Goal: Task Accomplishment & Management: Use online tool/utility

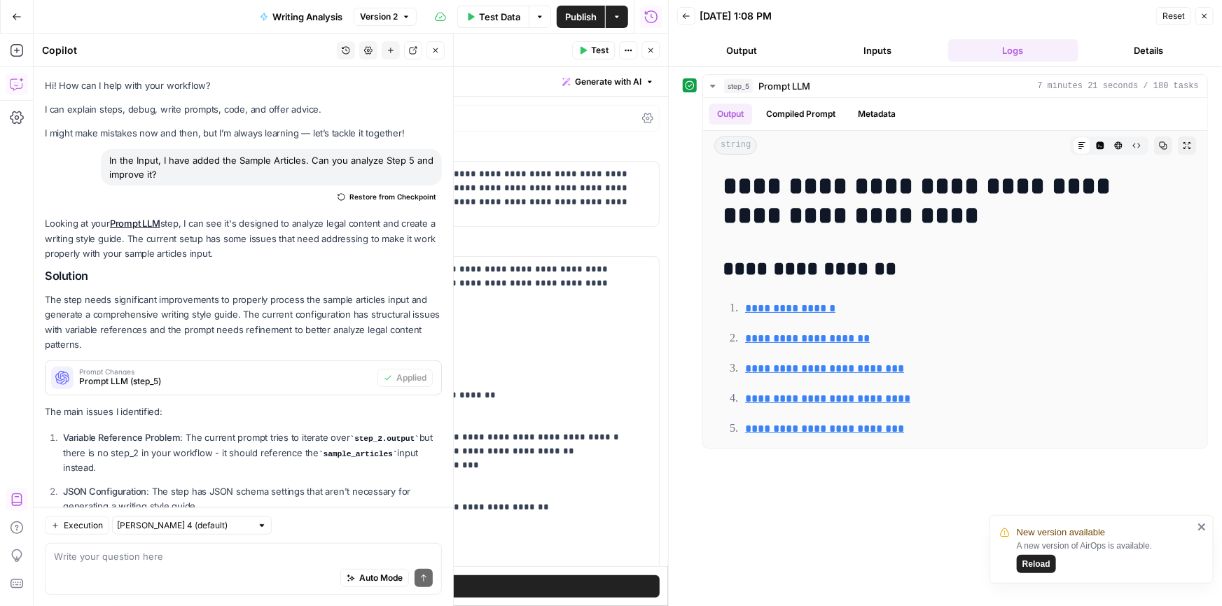
scroll to position [445, 0]
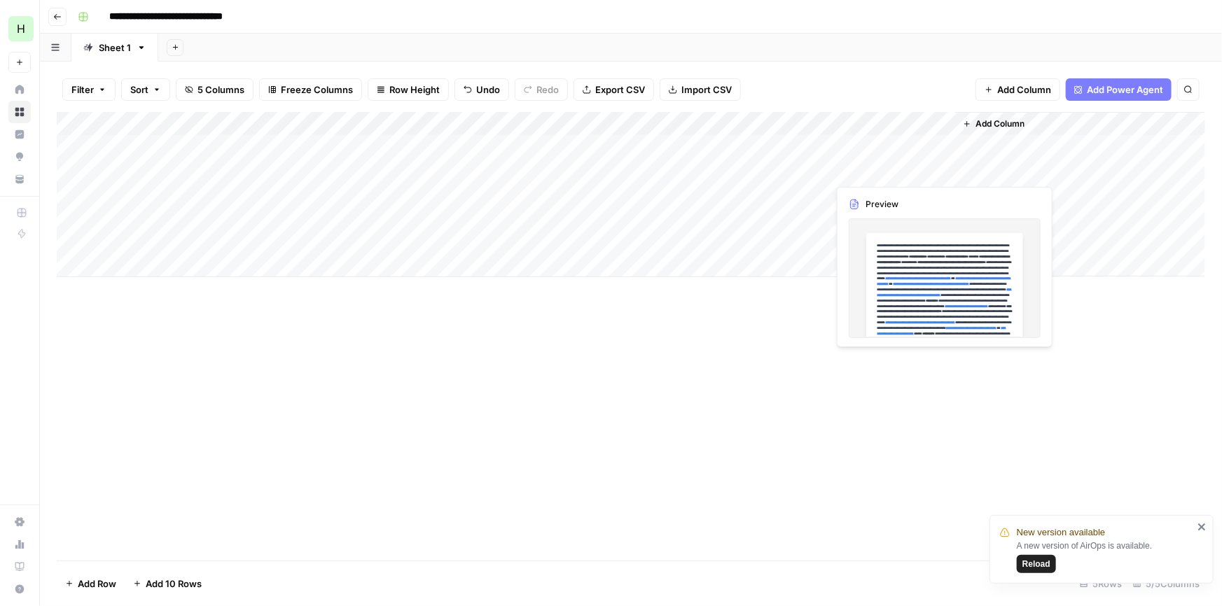
click at [867, 165] on div "Add Column" at bounding box center [631, 194] width 1148 height 165
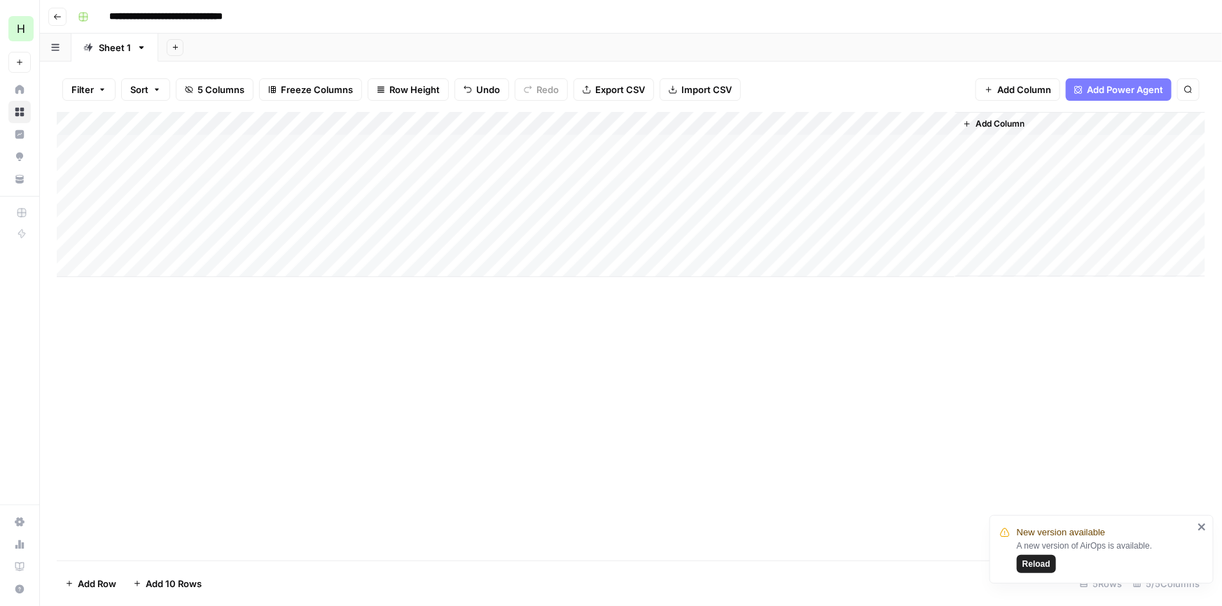
click at [1034, 559] on span "Reload" at bounding box center [1036, 564] width 28 height 13
click at [910, 172] on div "Add Column" at bounding box center [631, 194] width 1148 height 165
click at [942, 171] on div "Add Column" at bounding box center [631, 194] width 1148 height 165
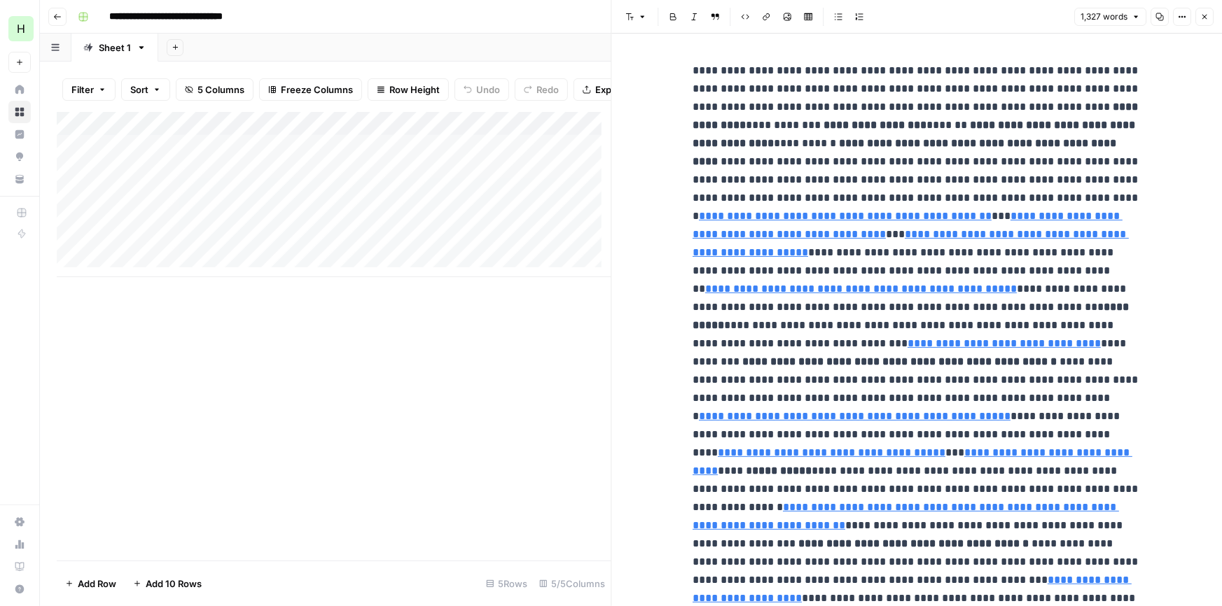
click at [566, 181] on div "Add Column" at bounding box center [334, 194] width 554 height 165
click at [1207, 20] on icon "button" at bounding box center [1204, 17] width 8 height 8
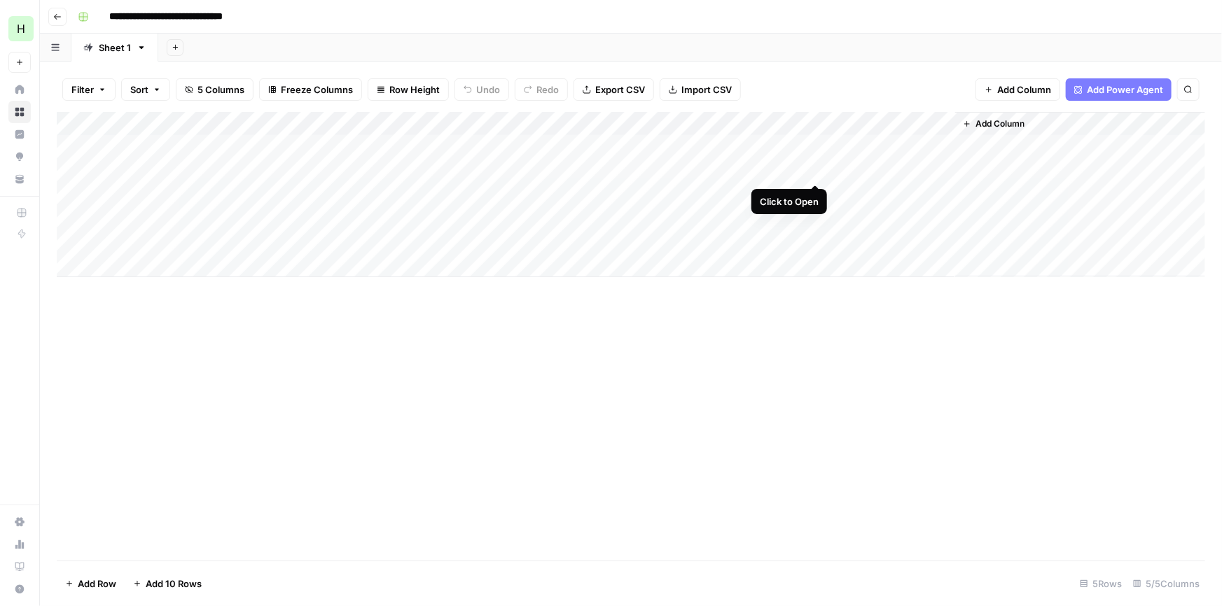
click at [816, 168] on div "Add Column" at bounding box center [631, 194] width 1148 height 165
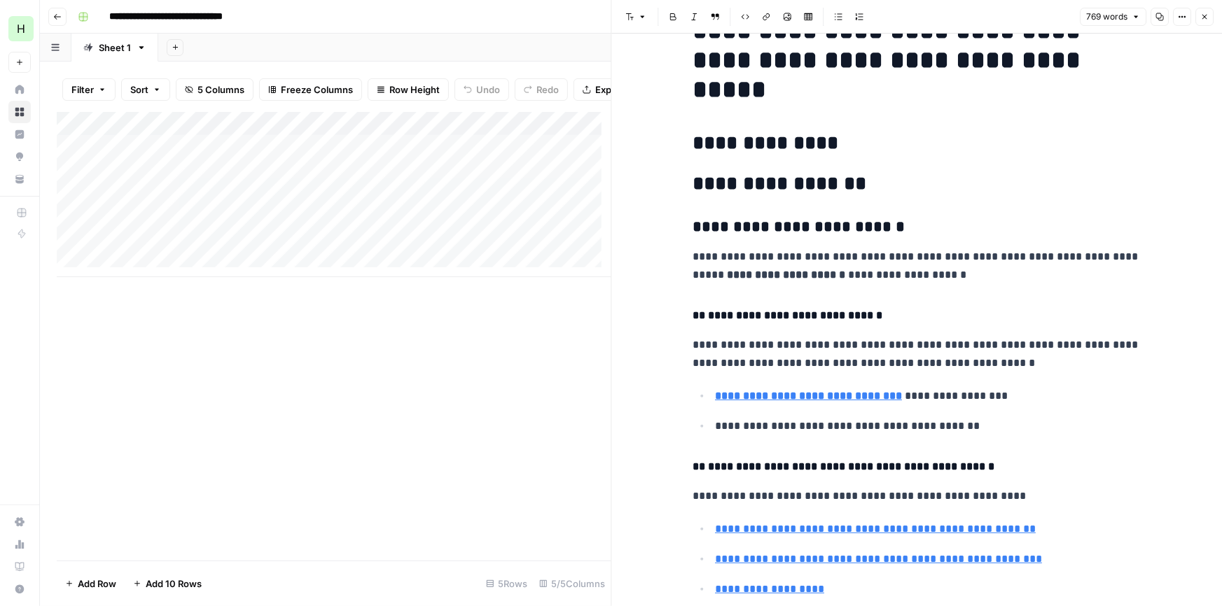
drag, startPoint x: 979, startPoint y: 196, endPoint x: 981, endPoint y: 235, distance: 39.3
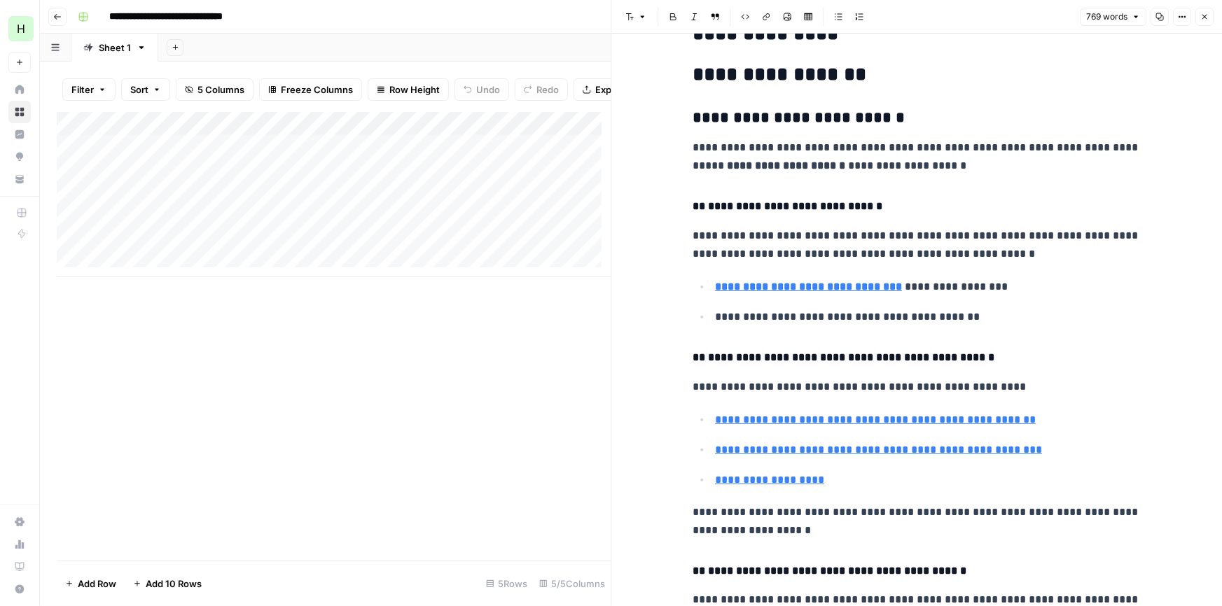
drag, startPoint x: 1030, startPoint y: 167, endPoint x: 1022, endPoint y: 212, distance: 45.6
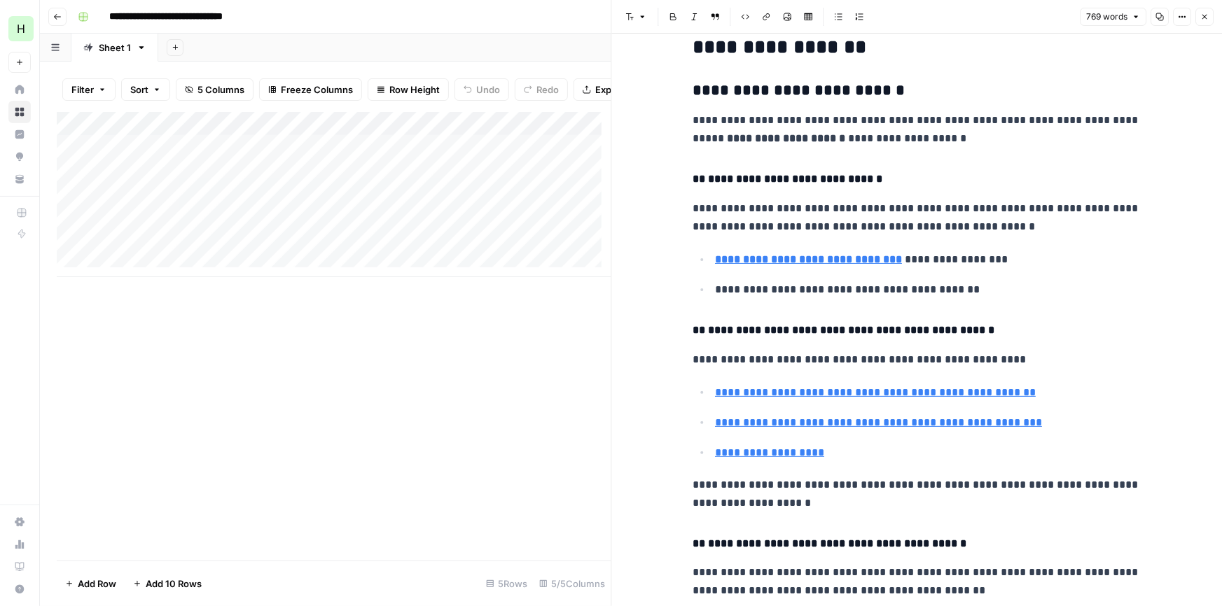
drag, startPoint x: 1021, startPoint y: 224, endPoint x: 1012, endPoint y: 239, distance: 17.9
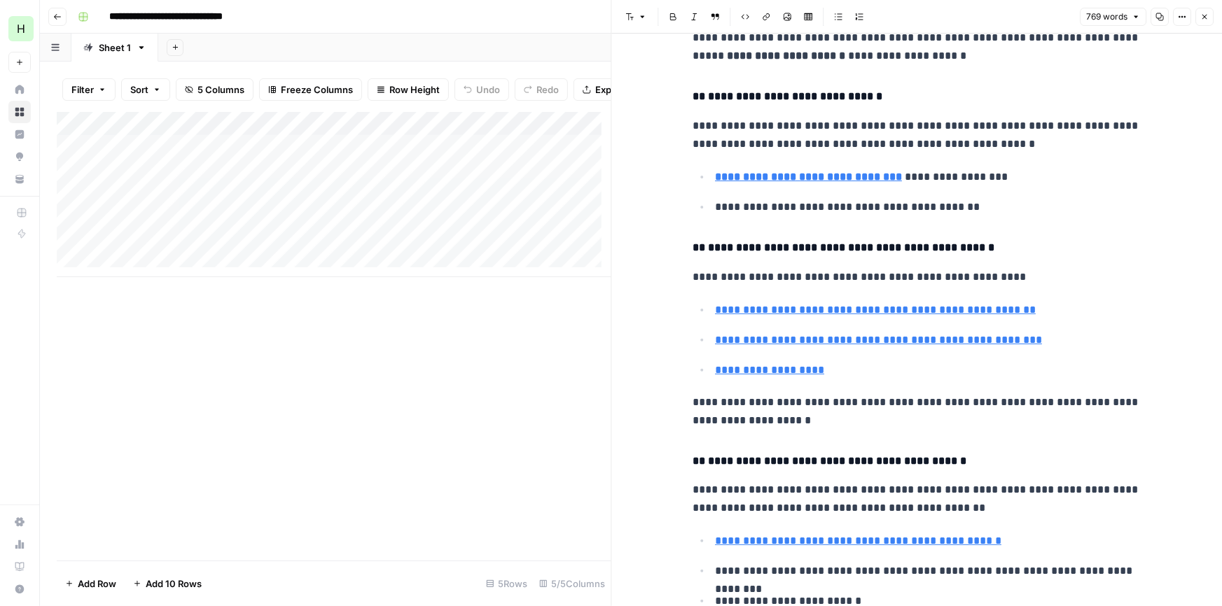
drag, startPoint x: 1051, startPoint y: 176, endPoint x: 1043, endPoint y: 216, distance: 40.6
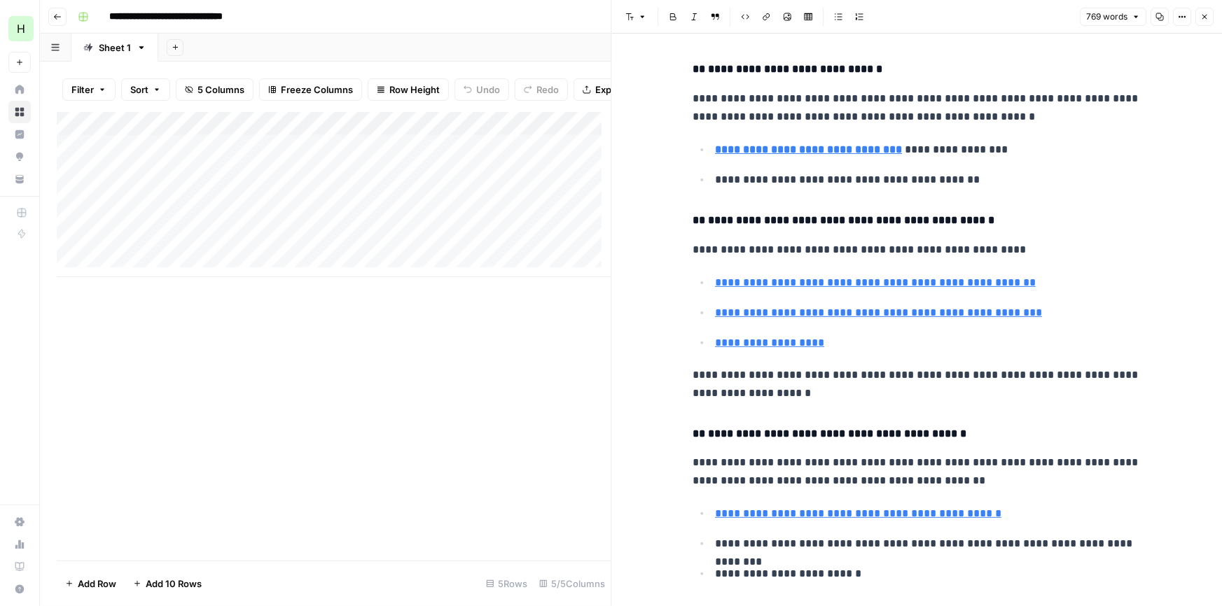
scroll to position [308, 0]
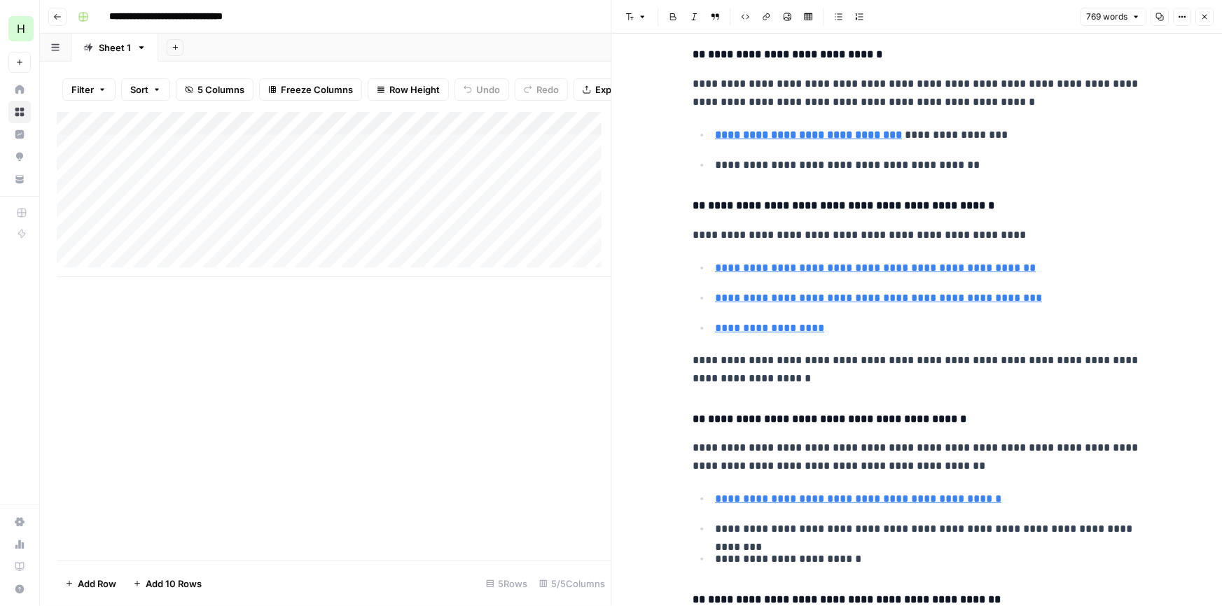
drag, startPoint x: 1064, startPoint y: 189, endPoint x: 1055, endPoint y: 216, distance: 28.1
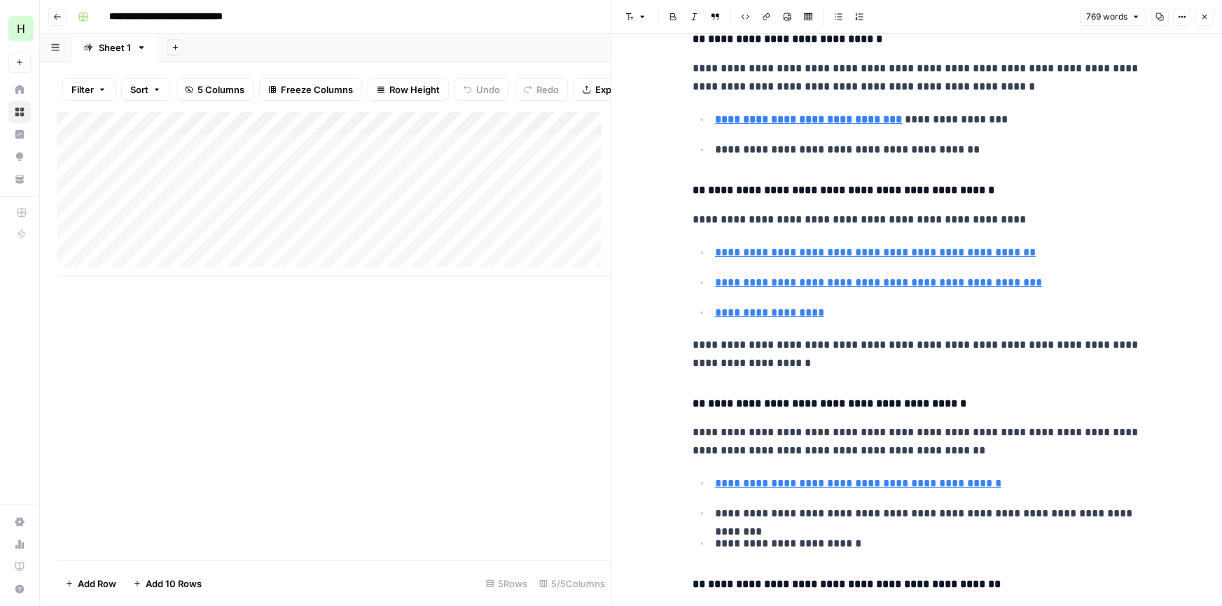
drag, startPoint x: 1064, startPoint y: 220, endPoint x: 1062, endPoint y: 242, distance: 22.5
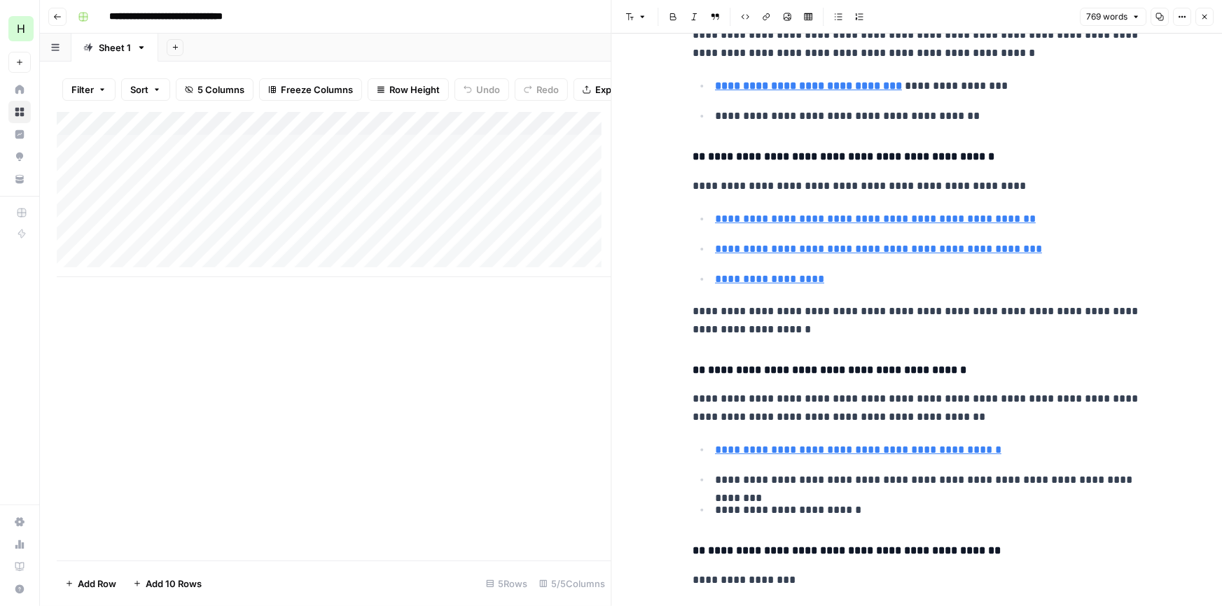
drag, startPoint x: 1072, startPoint y: 192, endPoint x: 1063, endPoint y: 225, distance: 34.1
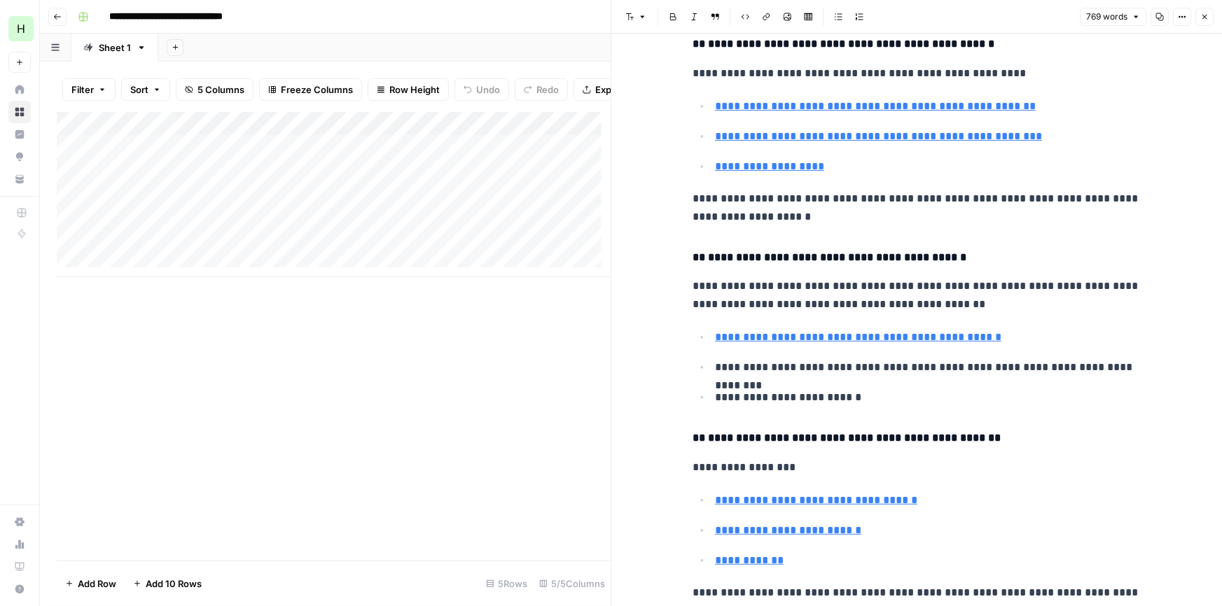
drag, startPoint x: 1058, startPoint y: 242, endPoint x: 1051, endPoint y: 288, distance: 46.7
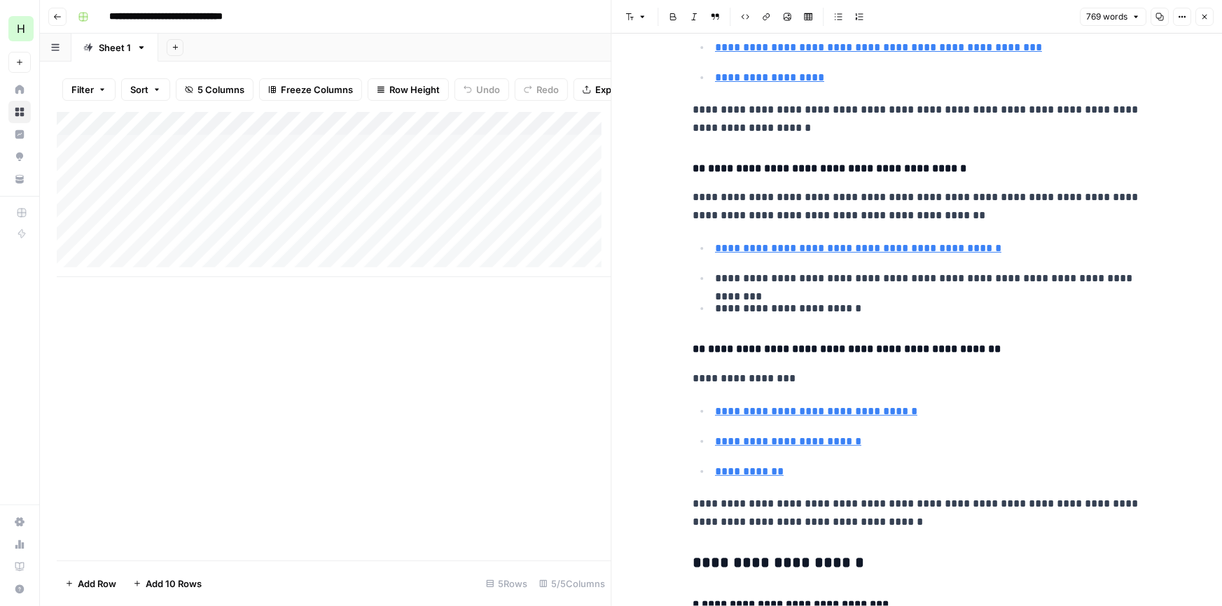
drag, startPoint x: 1057, startPoint y: 236, endPoint x: 1048, endPoint y: 280, distance: 45.0
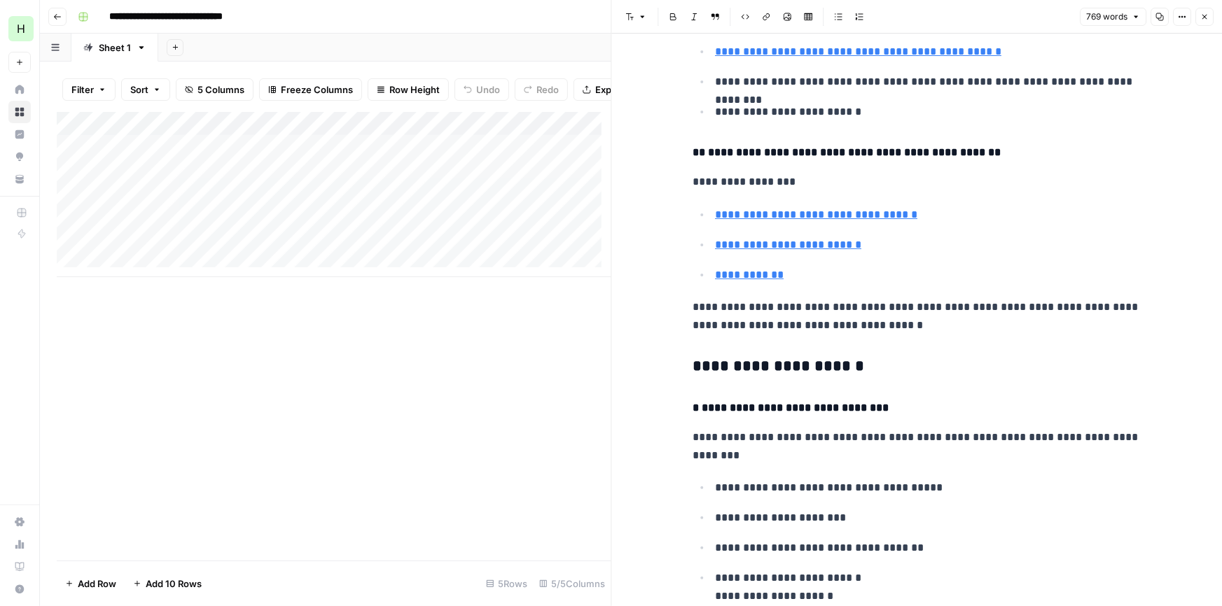
scroll to position [758, 0]
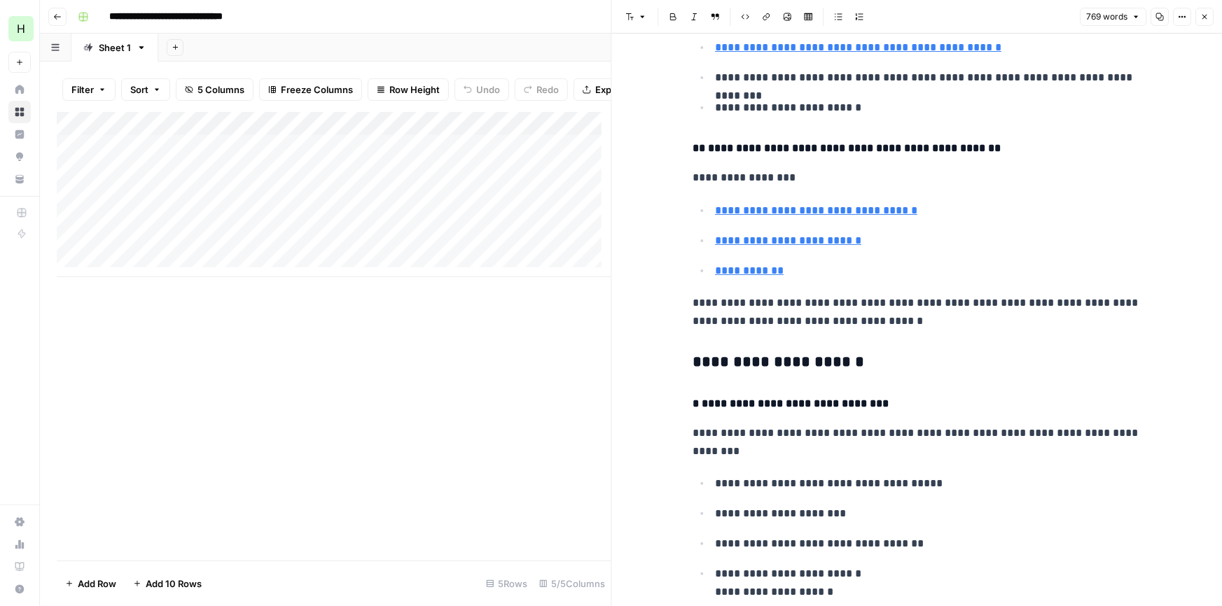
drag, startPoint x: 1042, startPoint y: 251, endPoint x: 1037, endPoint y: 270, distance: 20.4
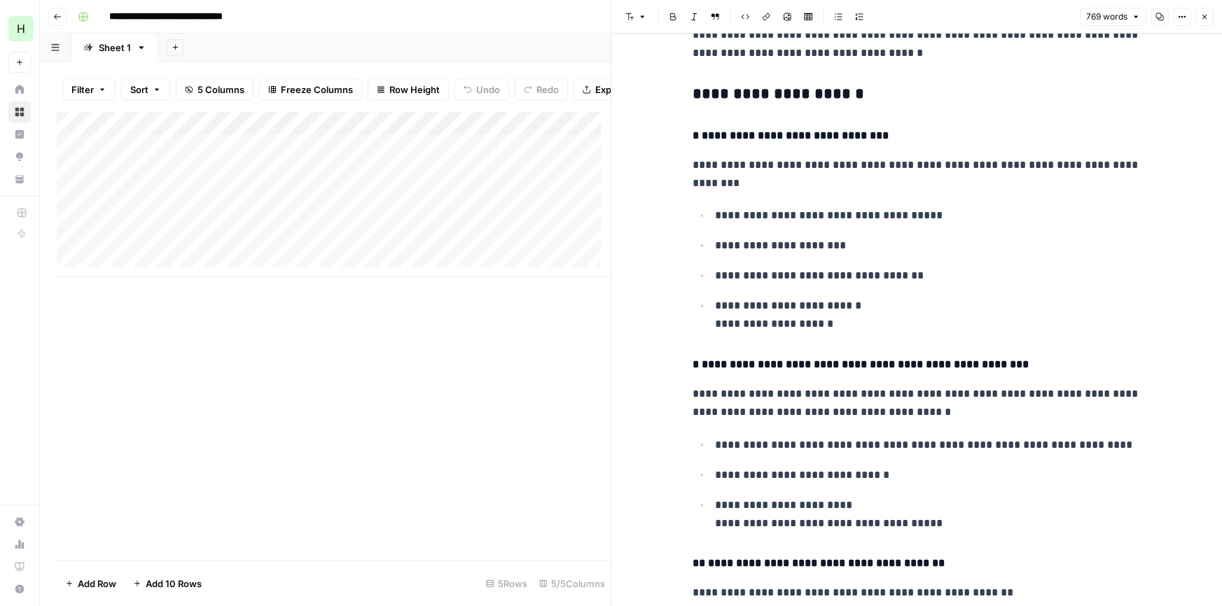
scroll to position [1055, 0]
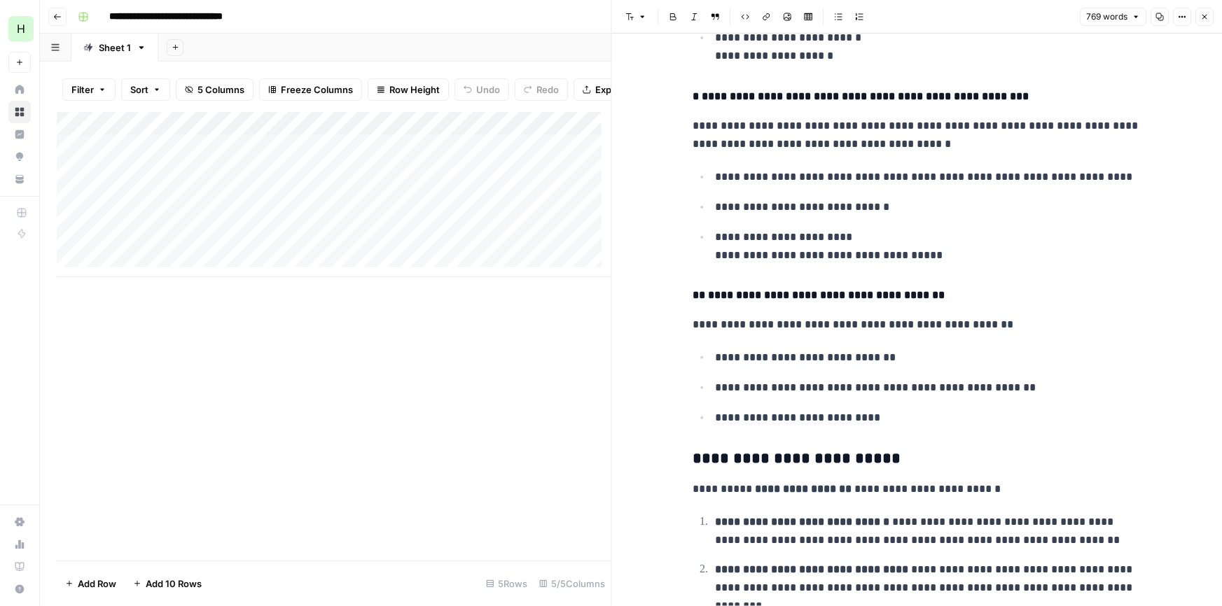
drag, startPoint x: 921, startPoint y: 105, endPoint x: 907, endPoint y: 192, distance: 87.9
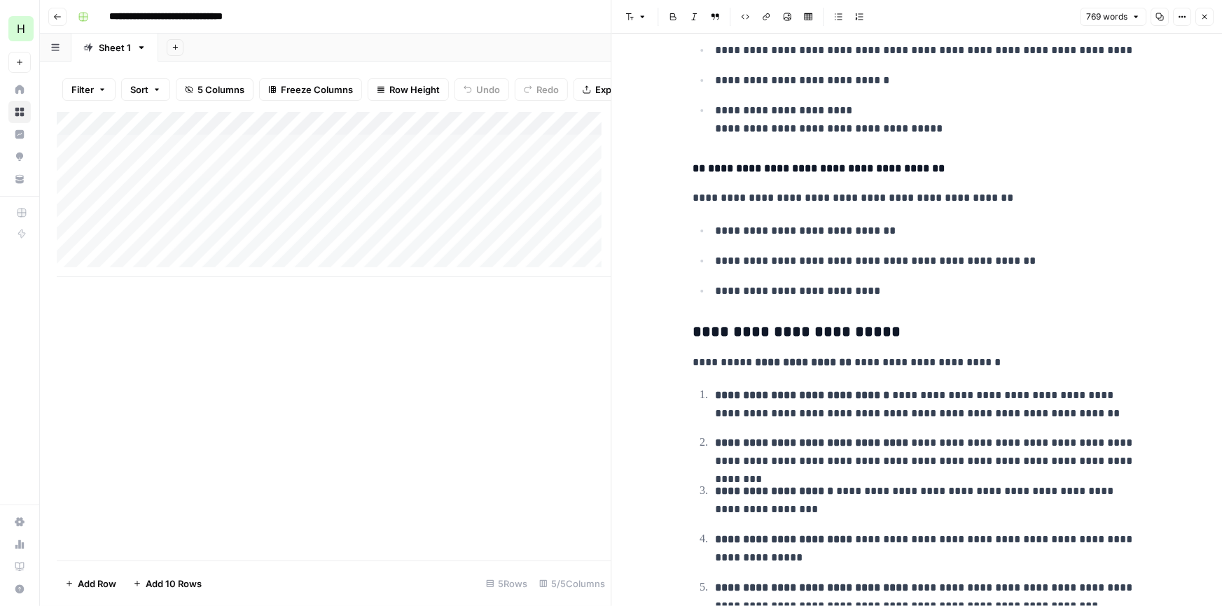
drag, startPoint x: 956, startPoint y: 176, endPoint x: 948, endPoint y: 210, distance: 34.6
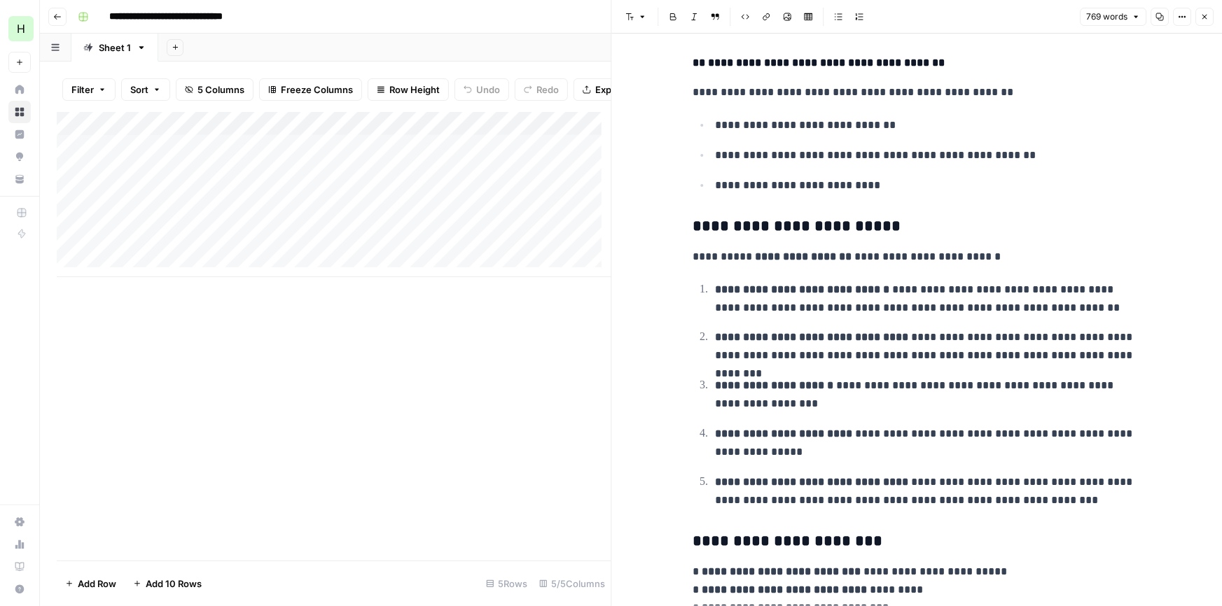
drag, startPoint x: 973, startPoint y: 141, endPoint x: 958, endPoint y: 207, distance: 66.9
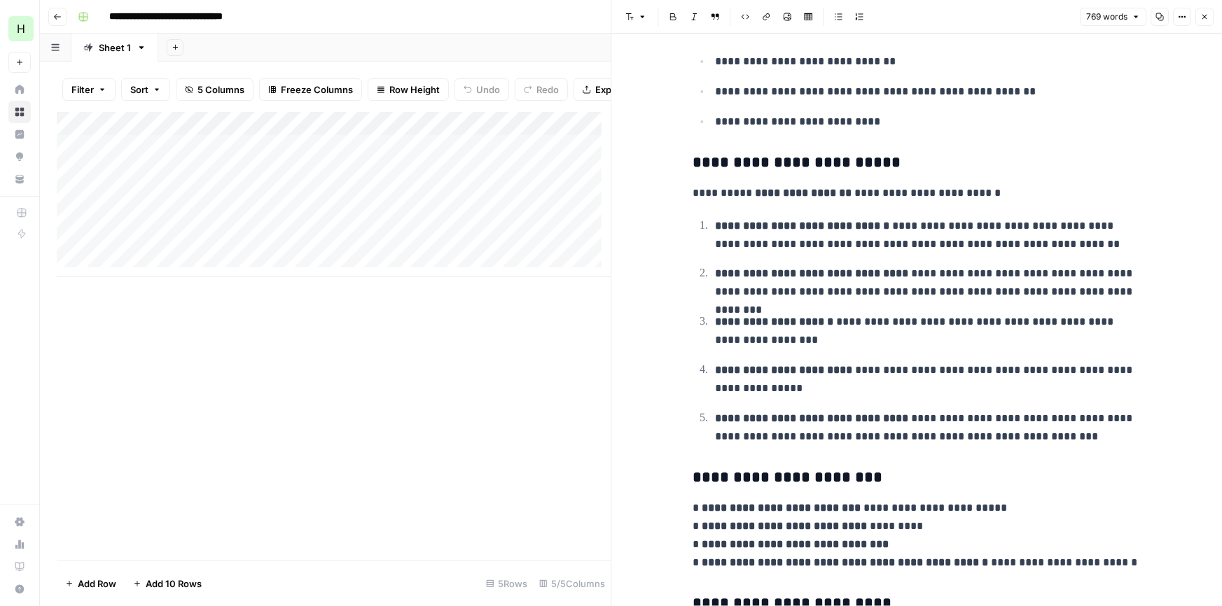
scroll to position [1649, 0]
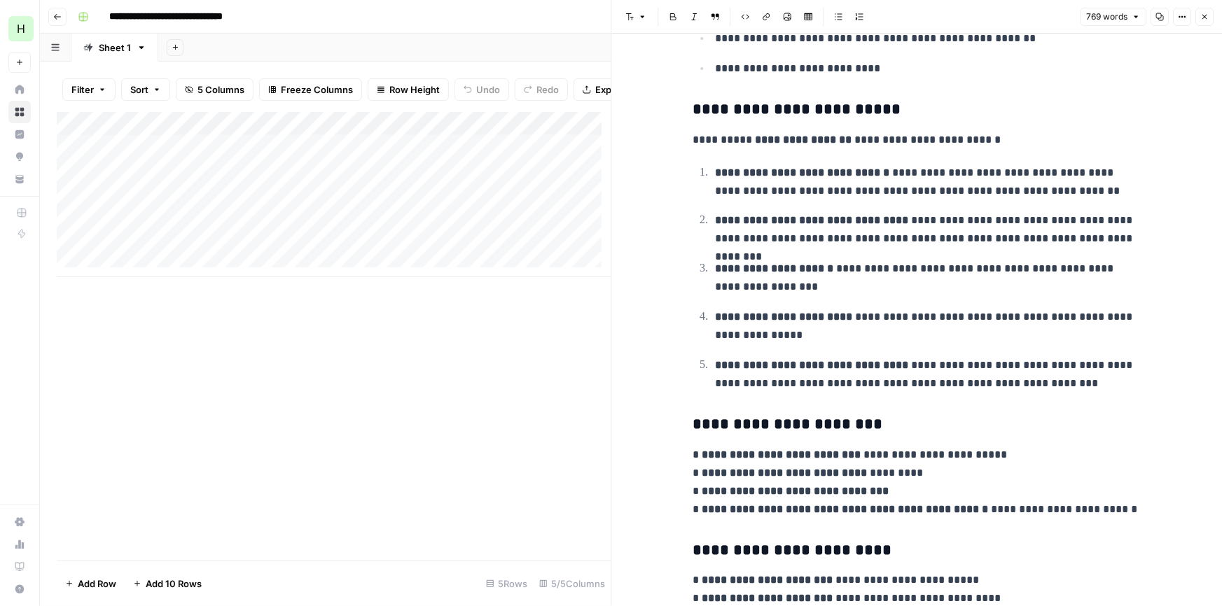
drag, startPoint x: 958, startPoint y: 224, endPoint x: 949, endPoint y: 250, distance: 27.5
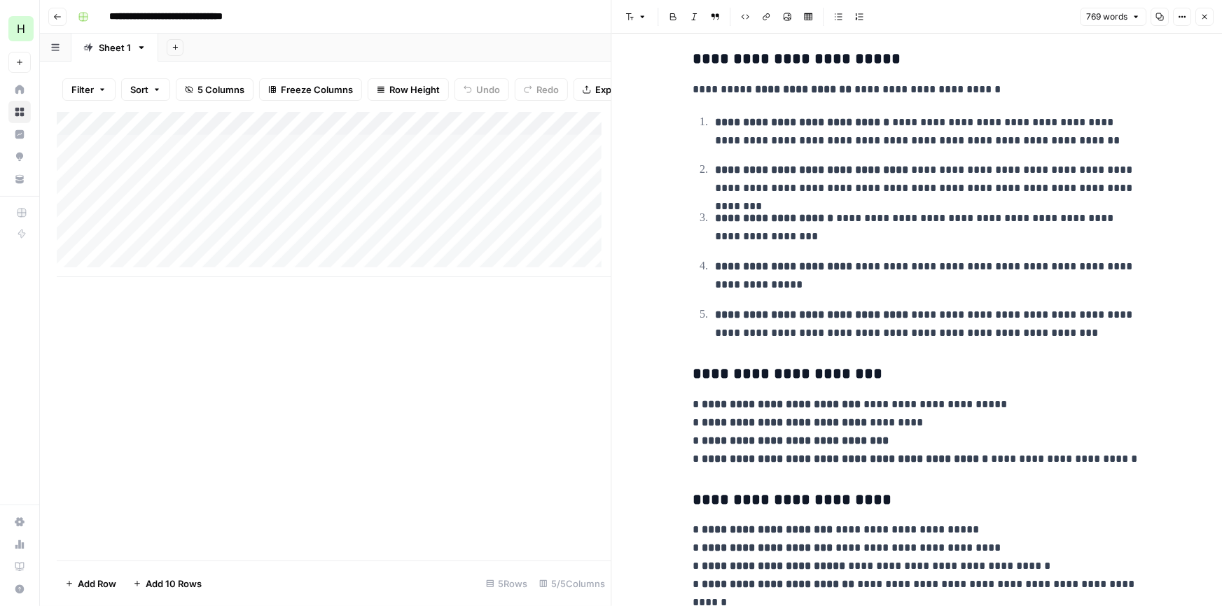
drag, startPoint x: 962, startPoint y: 130, endPoint x: 946, endPoint y: 174, distance: 46.7
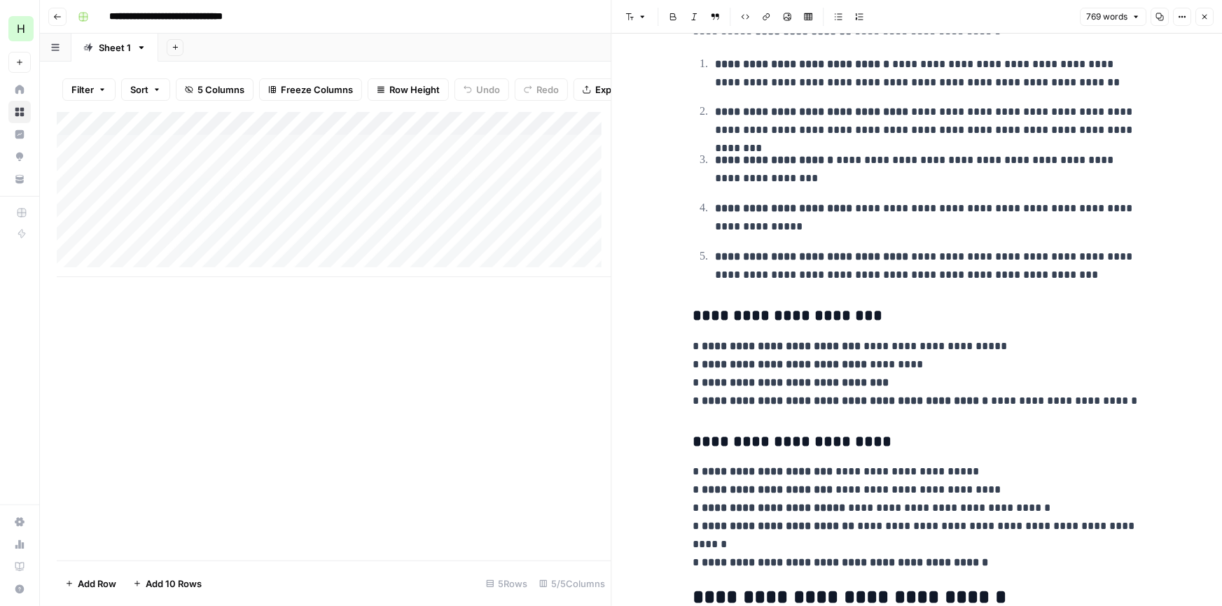
drag, startPoint x: 934, startPoint y: 122, endPoint x: 923, endPoint y: 153, distance: 33.2
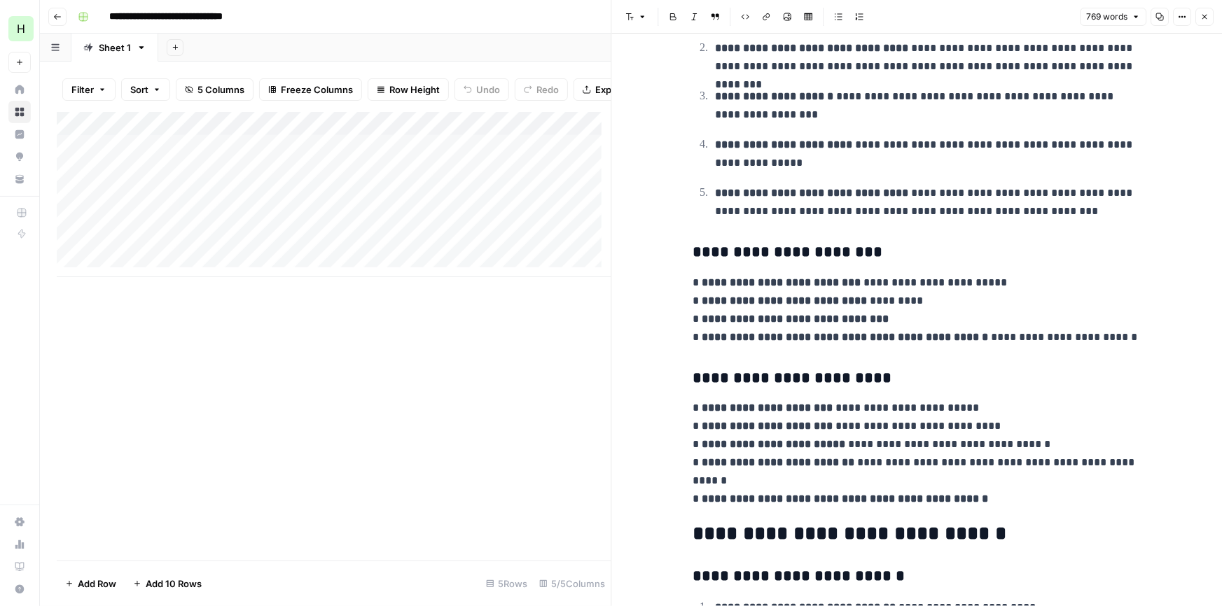
drag, startPoint x: 932, startPoint y: 113, endPoint x: 930, endPoint y: 126, distance: 13.4
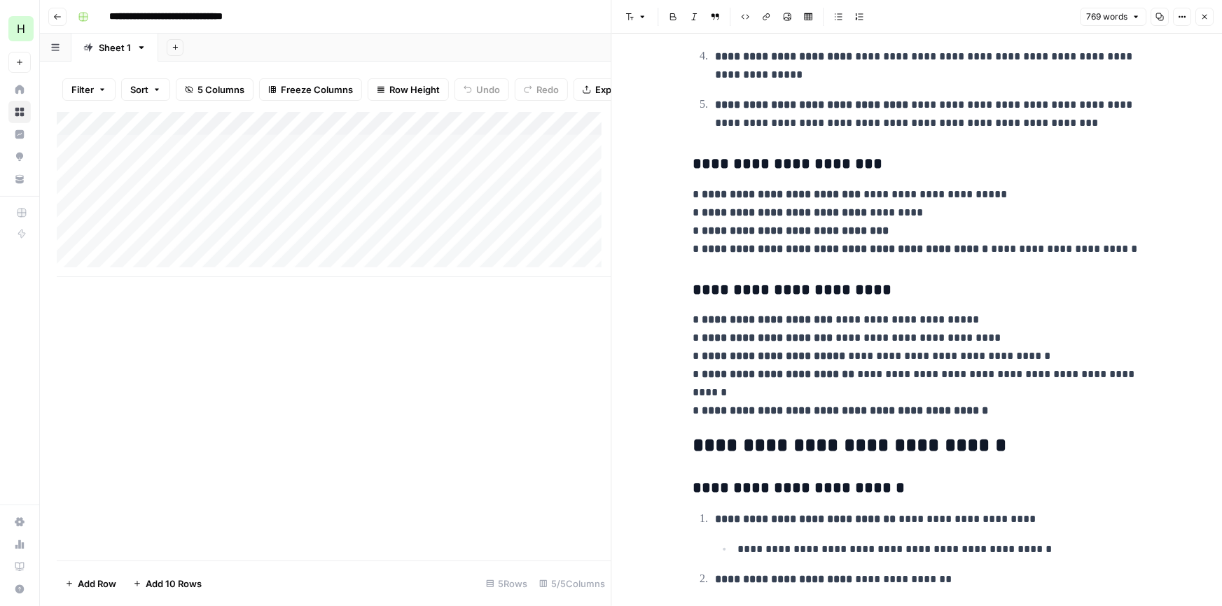
drag, startPoint x: 925, startPoint y: 151, endPoint x: 917, endPoint y: 196, distance: 46.1
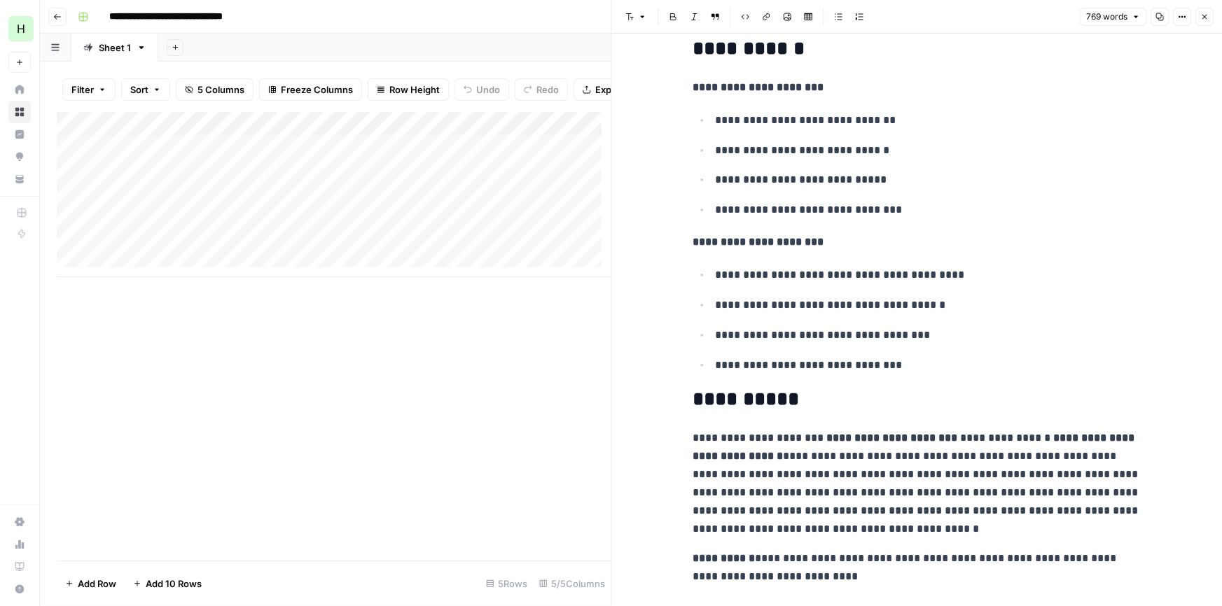
scroll to position [2981, 0]
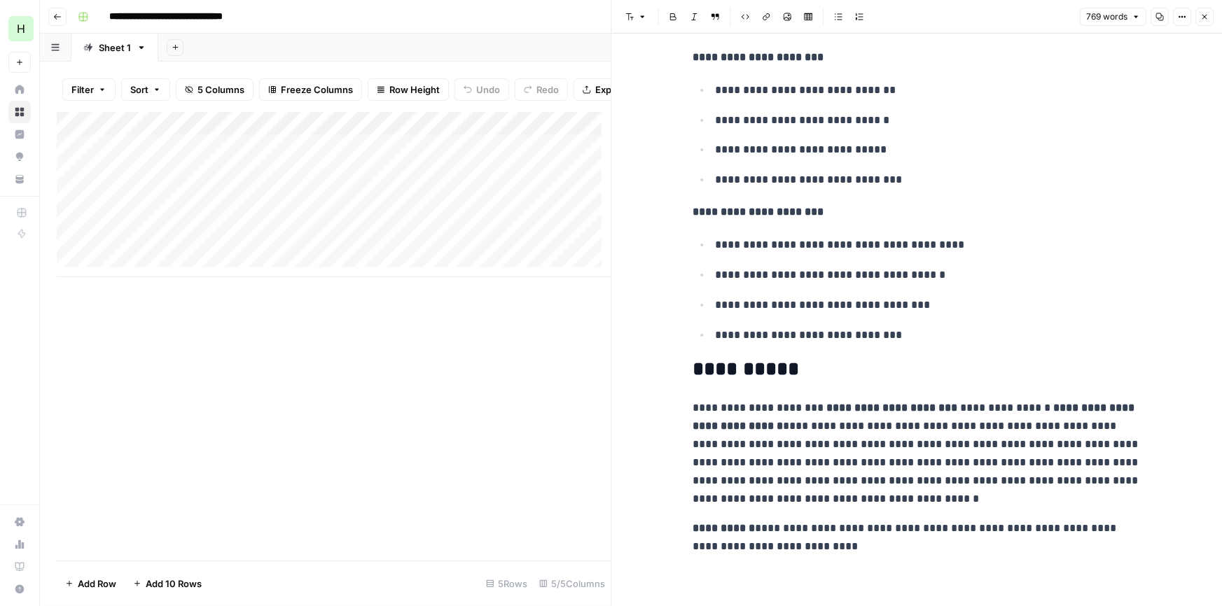
click at [1200, 22] on button "Close" at bounding box center [1204, 17] width 18 height 18
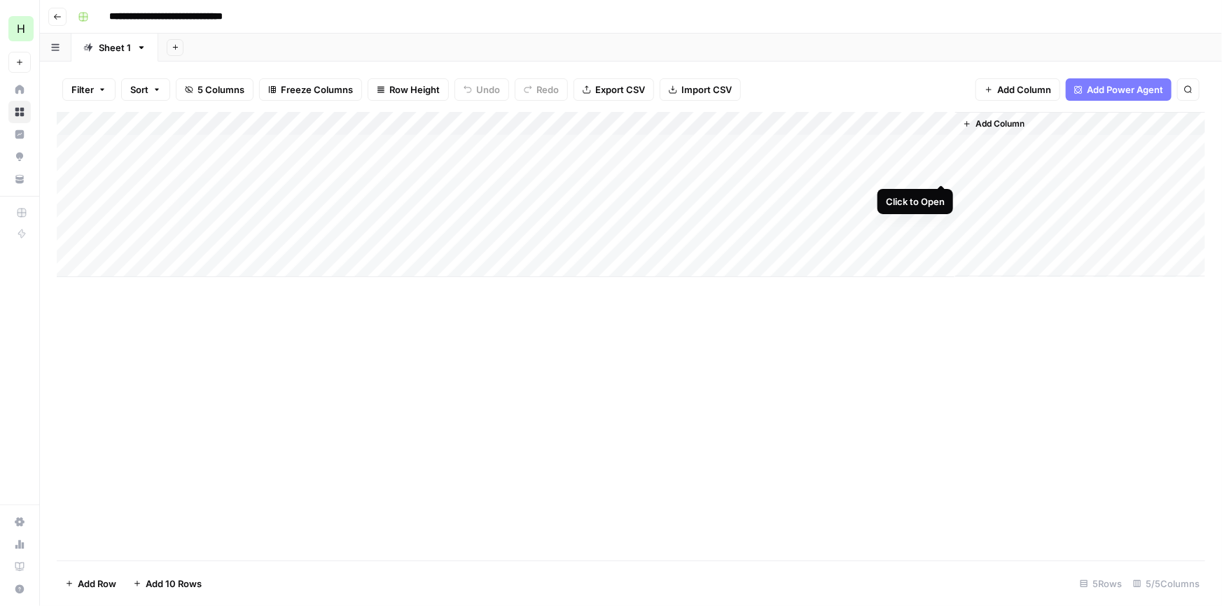
click at [939, 169] on div "Add Column" at bounding box center [631, 194] width 1148 height 165
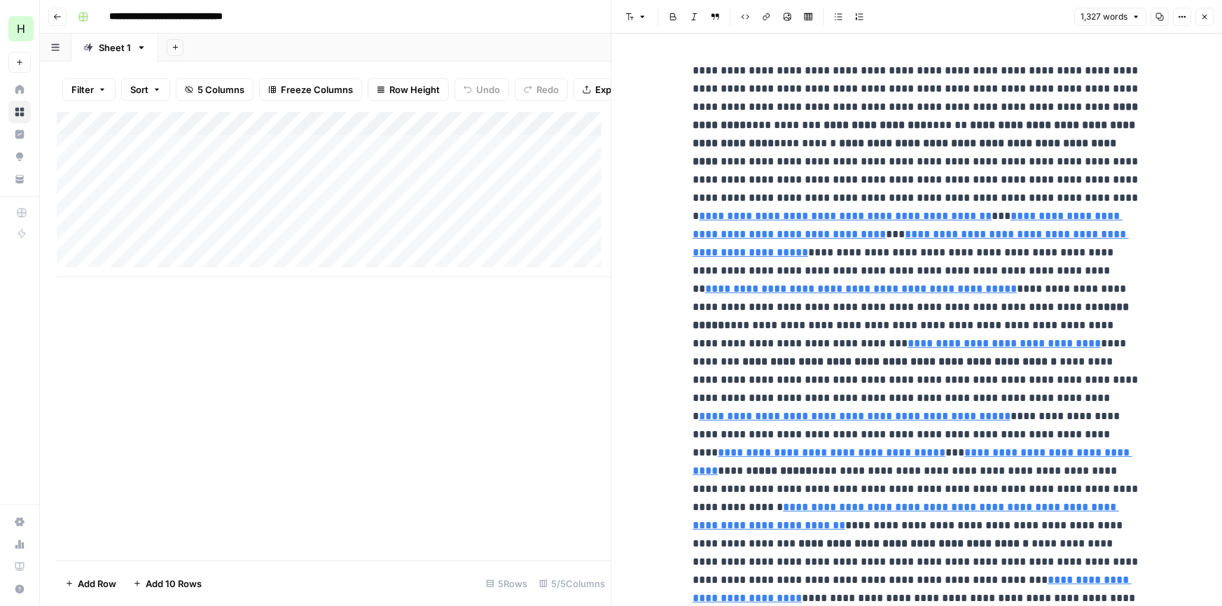
click at [939, 148] on strong "**********" at bounding box center [905, 152] width 426 height 29
click at [738, 42] on span "Edit with AI" at bounding box center [731, 43] width 44 height 13
click at [732, 41] on span "Edit with AI" at bounding box center [731, 43] width 44 height 13
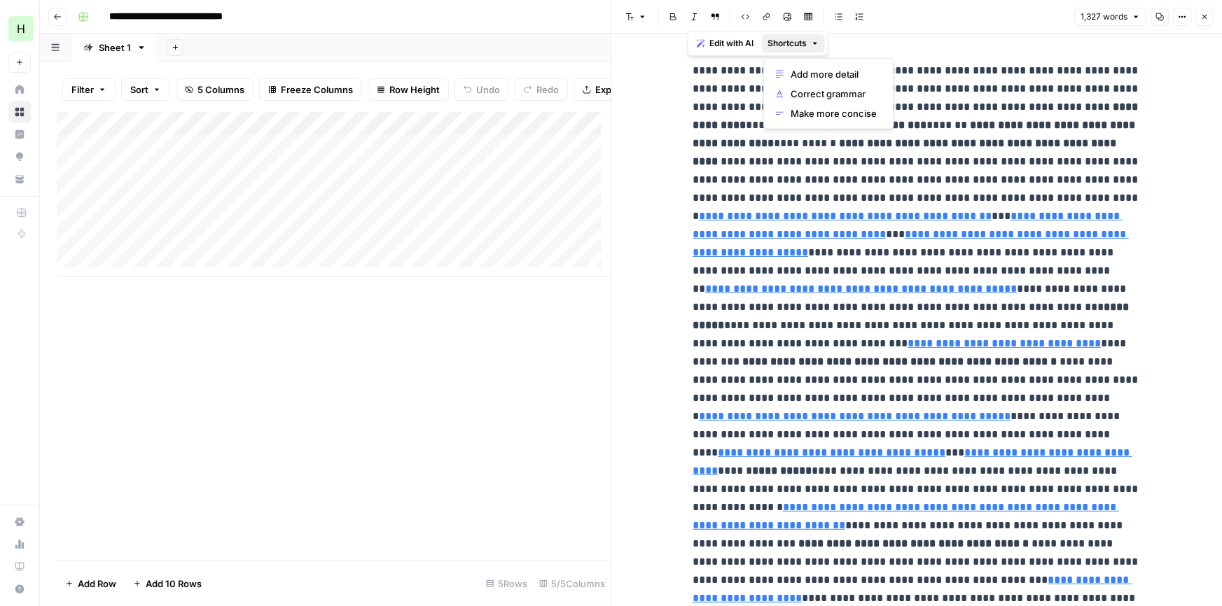
click at [816, 43] on icon "button" at bounding box center [815, 44] width 4 height 2
click at [811, 111] on span "Make more concise" at bounding box center [833, 113] width 86 height 14
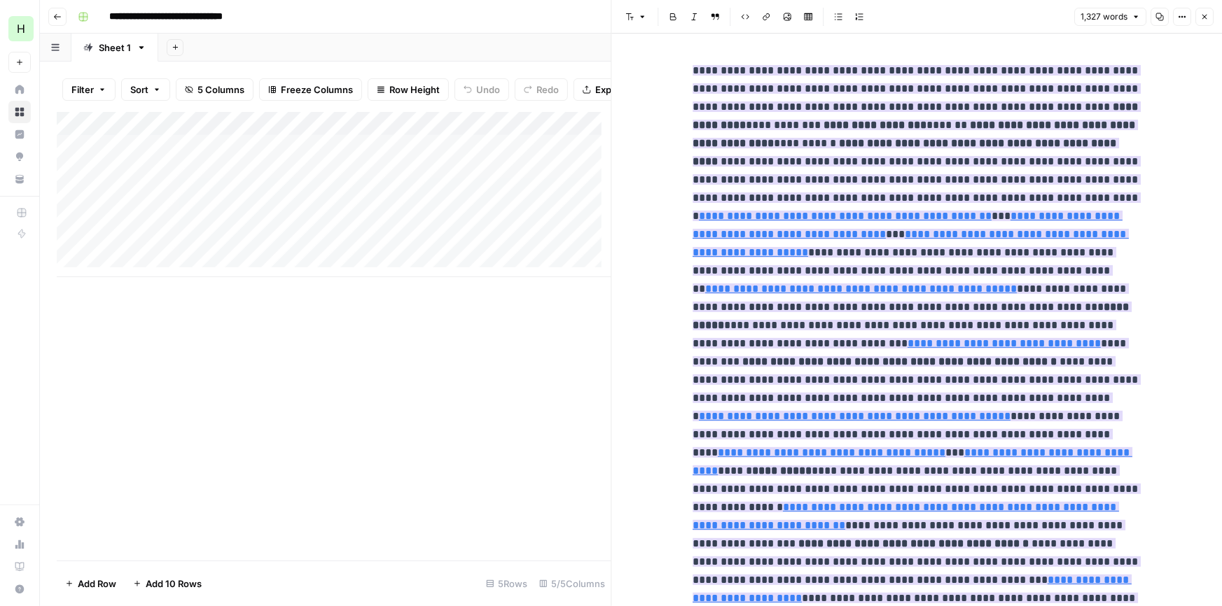
scroll to position [1784, 0]
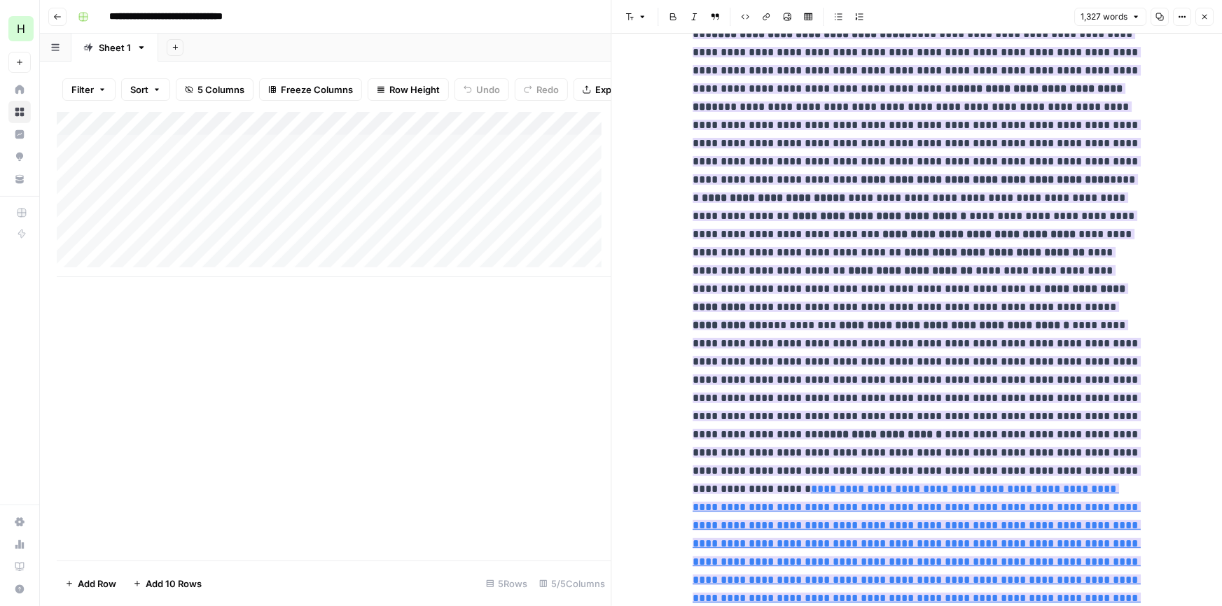
click at [882, 229] on span "**********" at bounding box center [978, 234] width 193 height 11
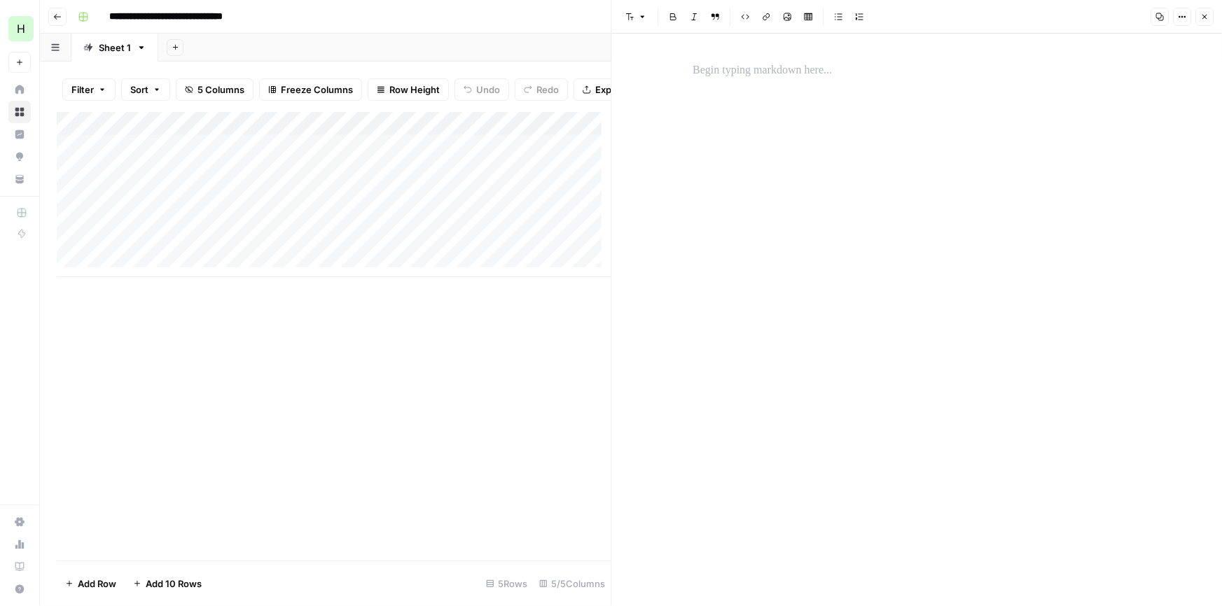
scroll to position [0, 0]
click at [847, 131] on div at bounding box center [916, 320] width 465 height 573
click at [1203, 20] on icon "button" at bounding box center [1204, 17] width 8 height 8
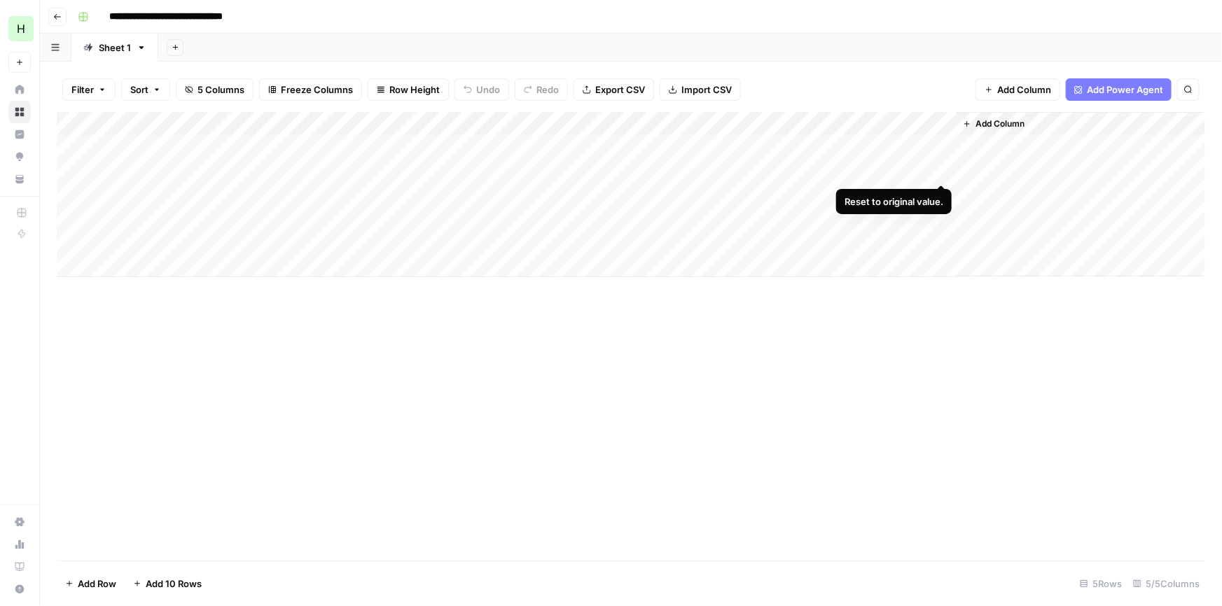
click at [941, 166] on div "Add Column" at bounding box center [631, 194] width 1148 height 165
click at [944, 173] on div "Add Column" at bounding box center [631, 194] width 1148 height 165
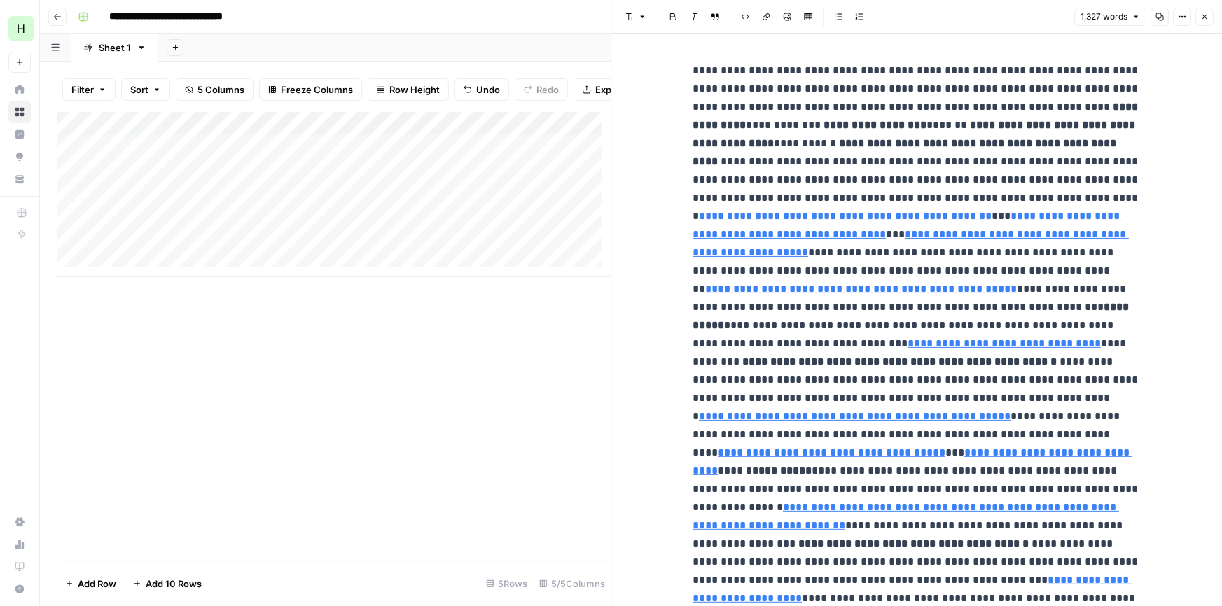
click at [950, 125] on strong "**********" at bounding box center [914, 134] width 445 height 29
click at [729, 43] on span "Edit with AI" at bounding box center [731, 43] width 44 height 13
click at [1156, 11] on button "Copy" at bounding box center [1159, 17] width 18 height 18
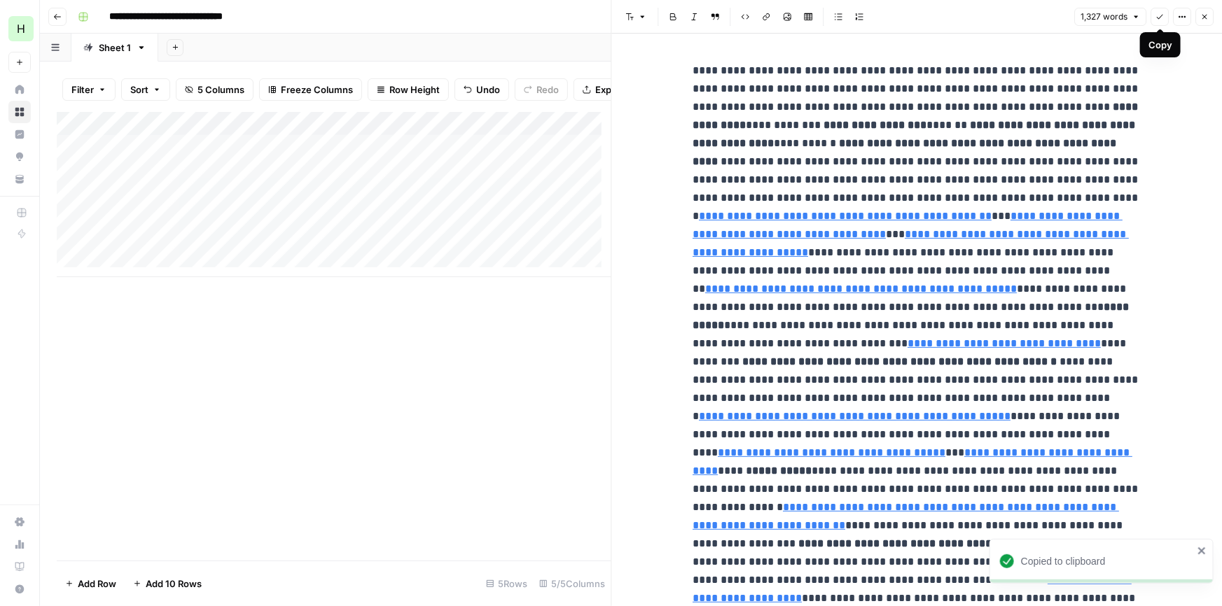
click at [1179, 26] on header "Font style Bold Italic Block quote Code block Link Image Insert Table Bulleted …" at bounding box center [917, 17] width 610 height 34
click at [1179, 20] on icon "button" at bounding box center [1181, 17] width 8 height 8
click at [1107, 142] on span "Code" at bounding box center [1139, 148] width 67 height 14
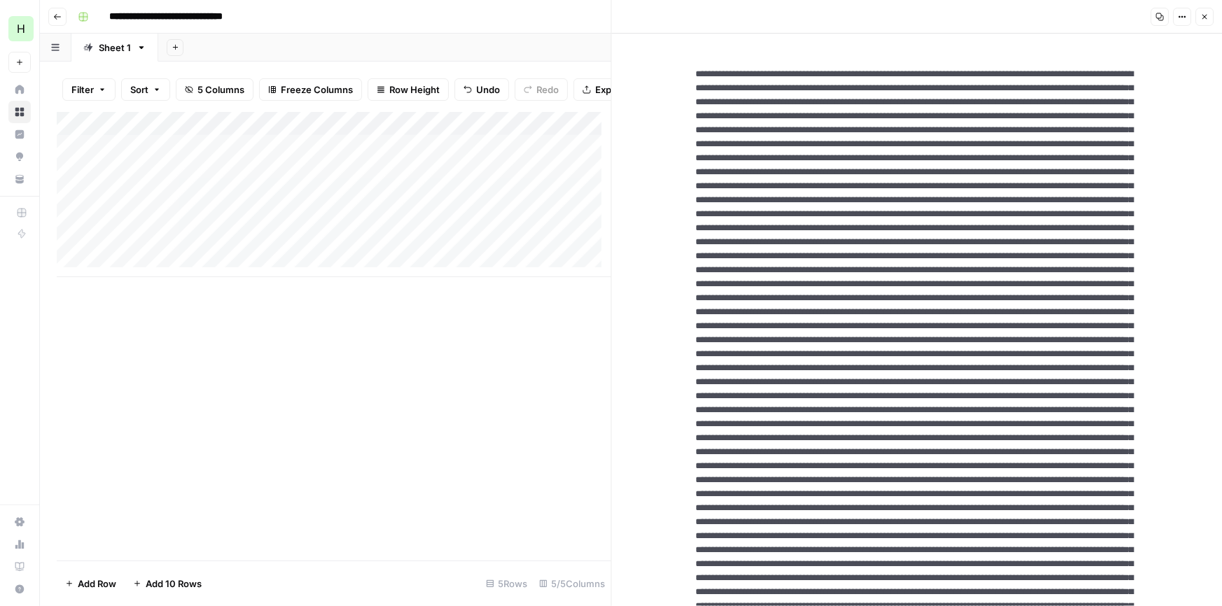
click at [1177, 22] on button "Options" at bounding box center [1182, 17] width 18 height 18
click at [1128, 91] on span "Markdown" at bounding box center [1139, 97] width 67 height 14
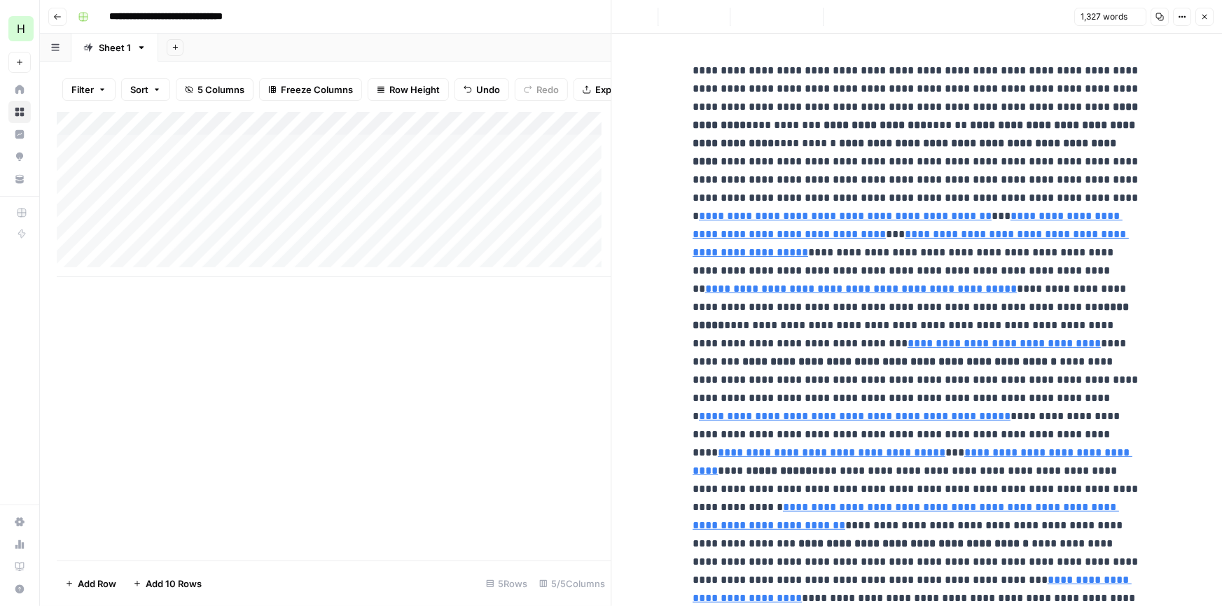
drag, startPoint x: 735, startPoint y: 65, endPoint x: 663, endPoint y: 64, distance: 72.1
click at [856, 239] on span "https://www.nolo.com/legal-encyclopedia/slip-fall-accidents-proving-fault-29845…" at bounding box center [921, 250] width 193 height 27
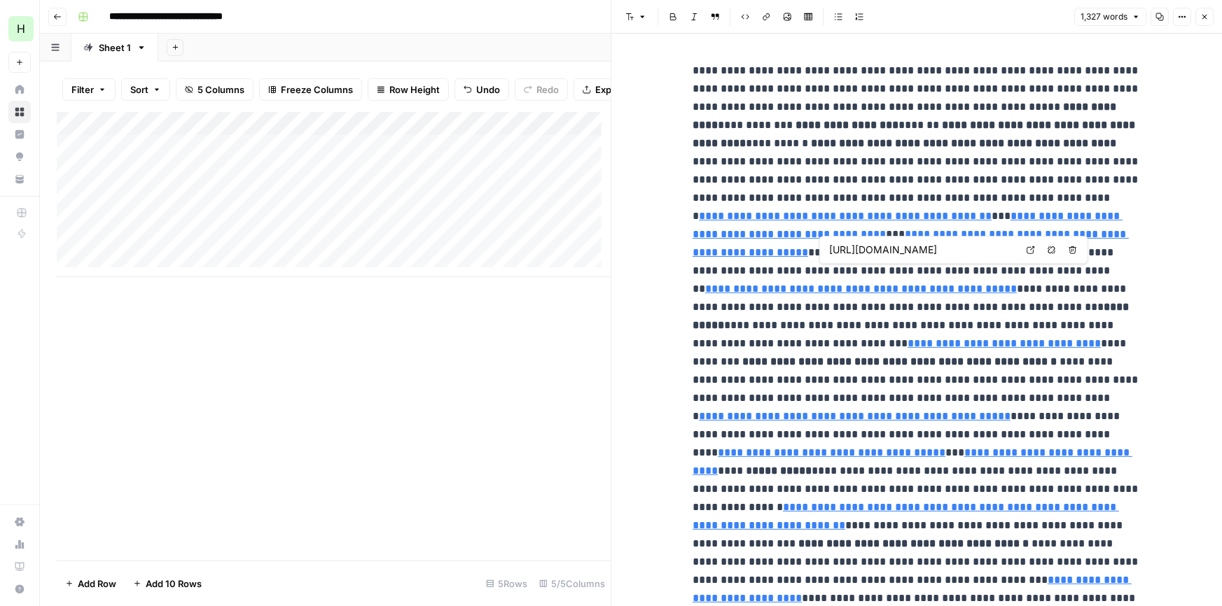
type input "https://www.malmlegal.com/blog/slip-and-fall-hazardous-condition/"
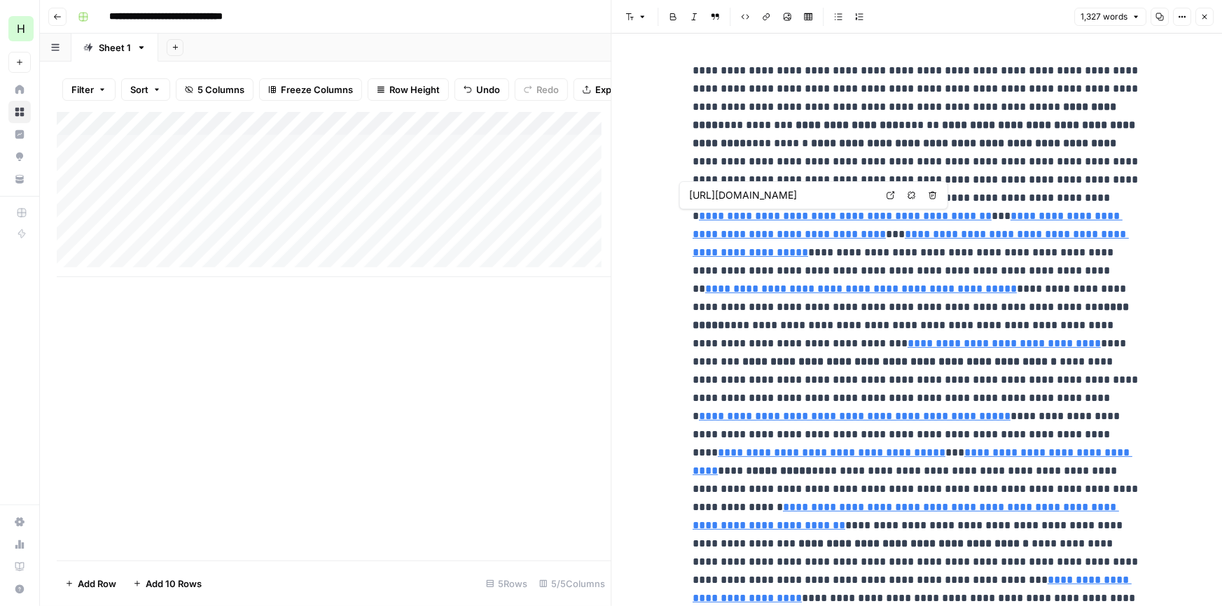
click at [881, 148] on strong "**********" at bounding box center [963, 143] width 305 height 11
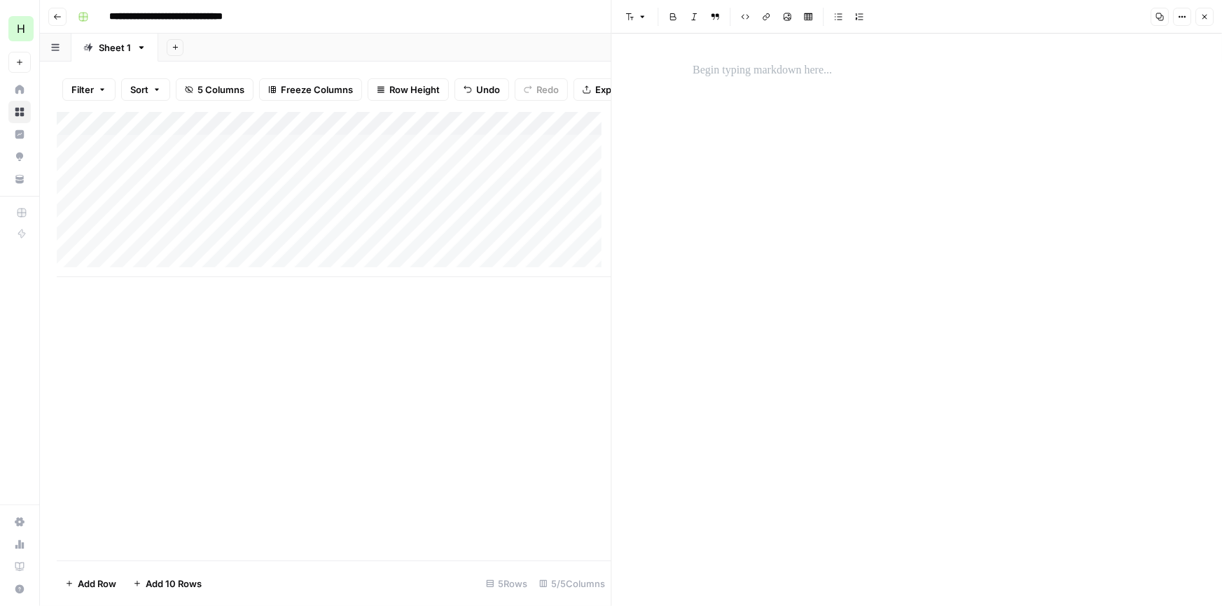
click at [864, 144] on div at bounding box center [916, 320] width 465 height 573
click at [830, 85] on div at bounding box center [916, 320] width 465 height 573
click at [784, 74] on p at bounding box center [916, 71] width 448 height 18
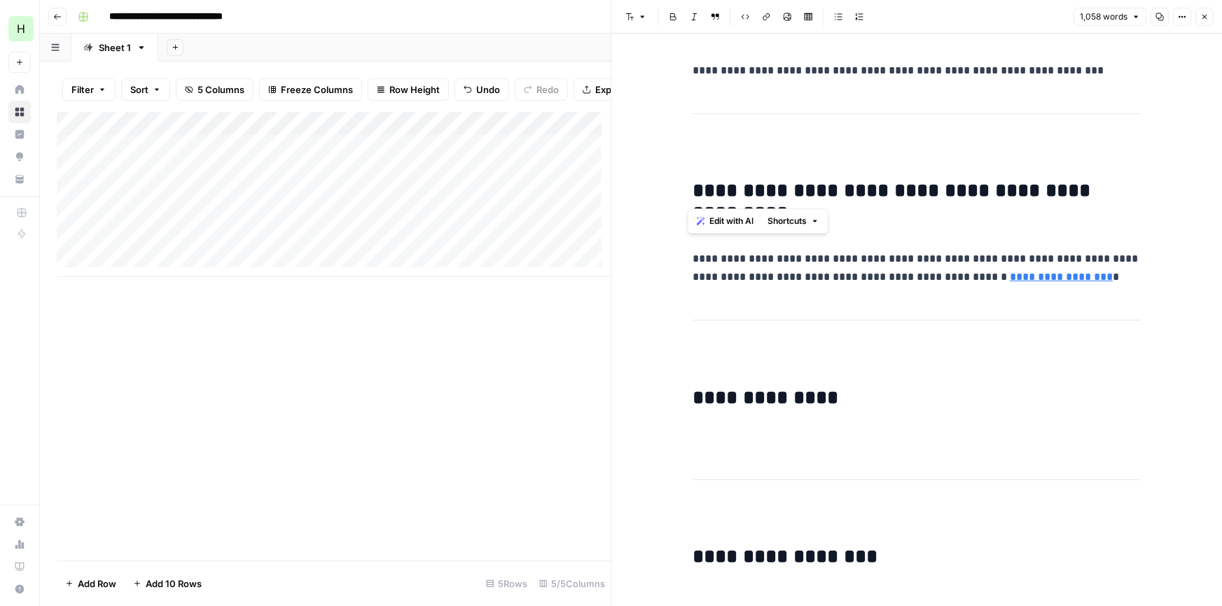
drag, startPoint x: 687, startPoint y: 189, endPoint x: 625, endPoint y: -56, distance: 252.6
click at [625, 0] on html "**********" at bounding box center [611, 303] width 1222 height 606
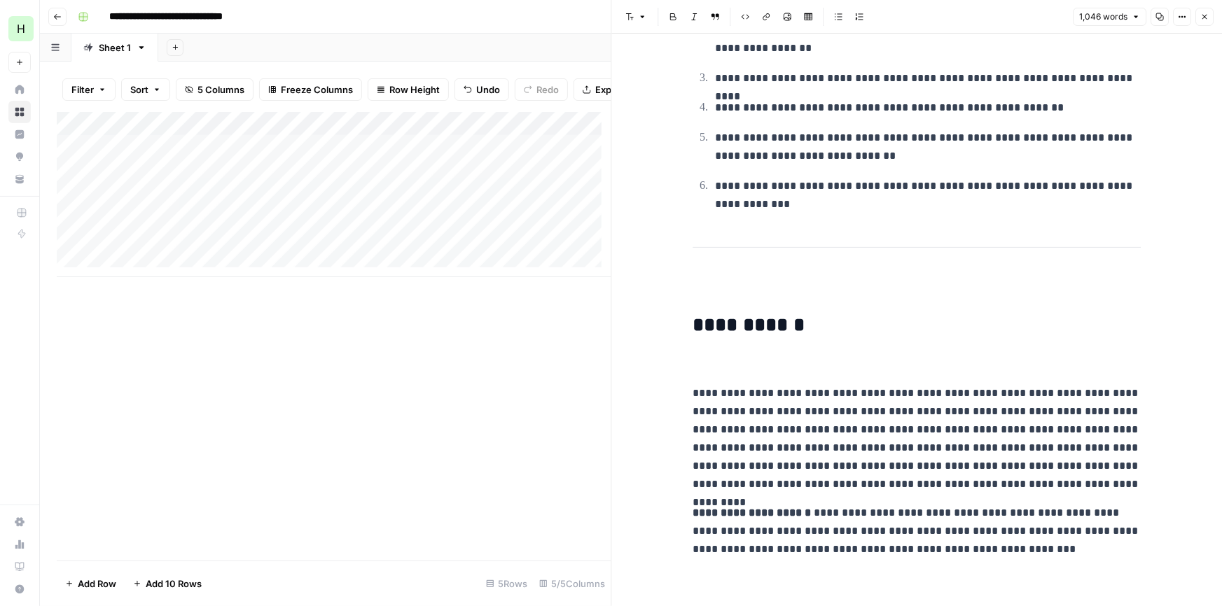
scroll to position [4222, 0]
click at [1197, 20] on button "Close" at bounding box center [1204, 17] width 18 height 18
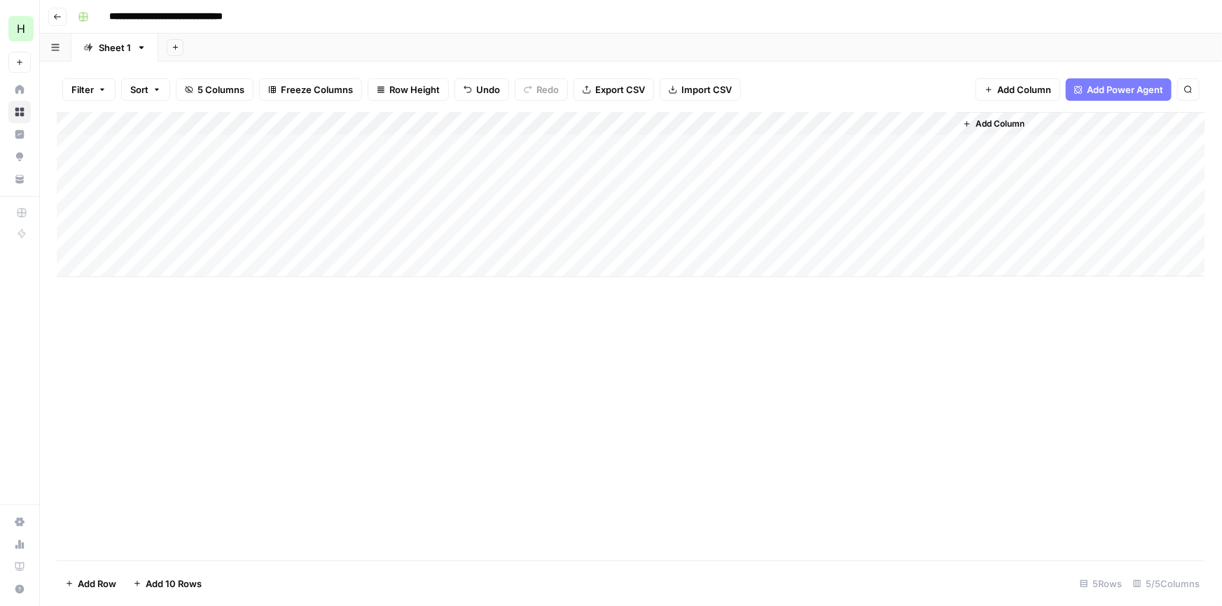
click at [676, 126] on div "Add Column" at bounding box center [631, 194] width 1148 height 165
click at [814, 165] on div "Add Column" at bounding box center [631, 194] width 1148 height 165
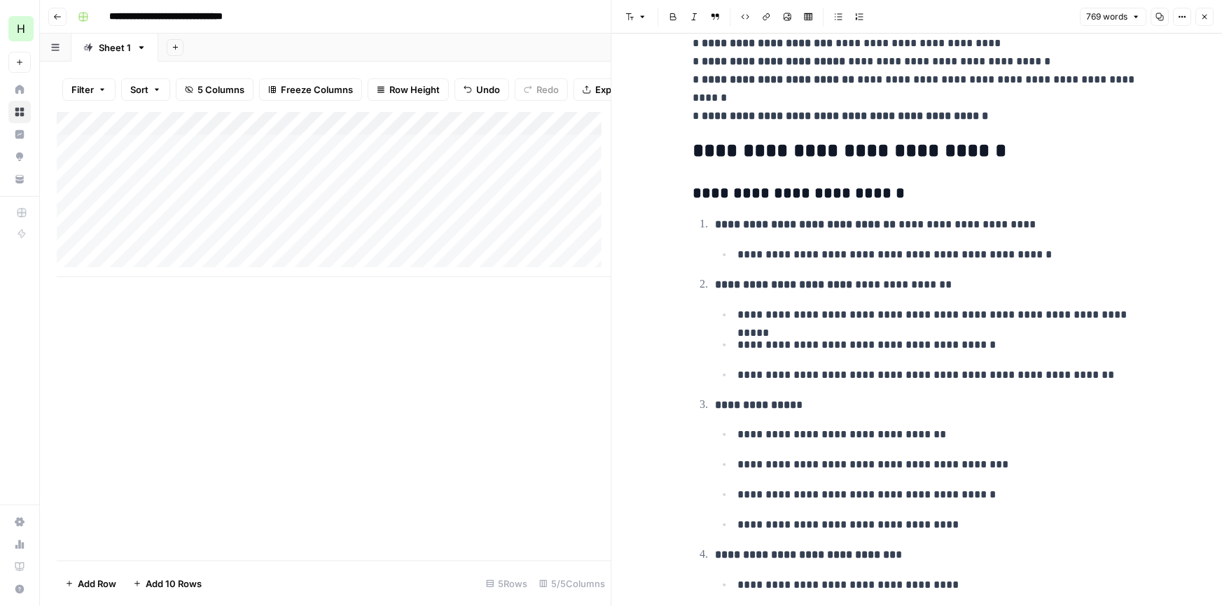
scroll to position [2227, 0]
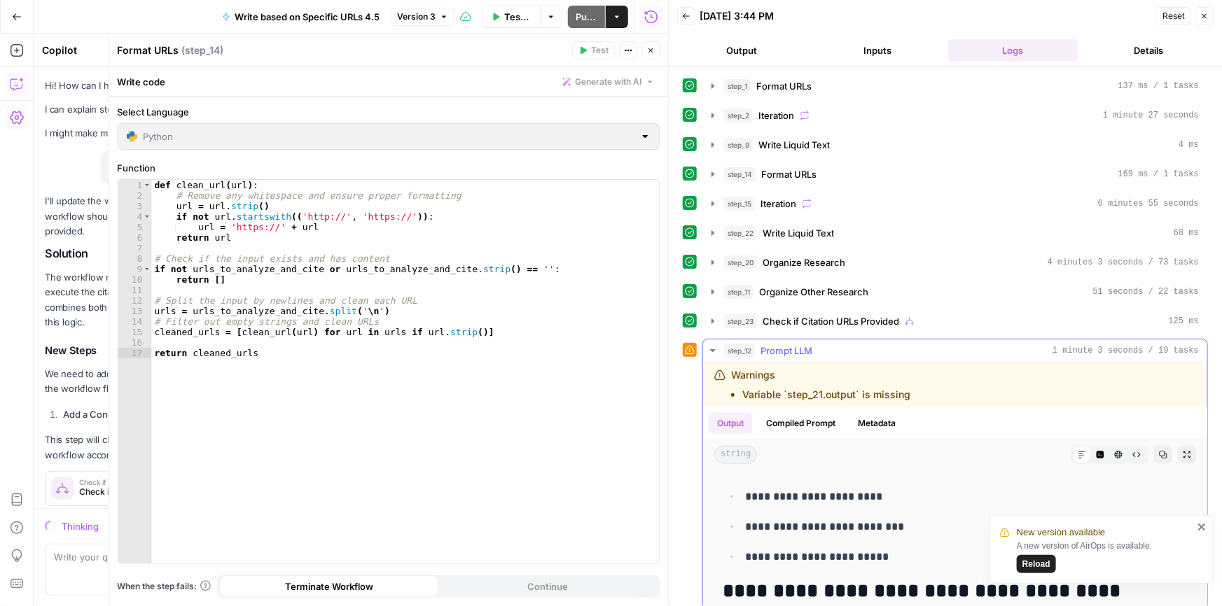
scroll to position [157, 0]
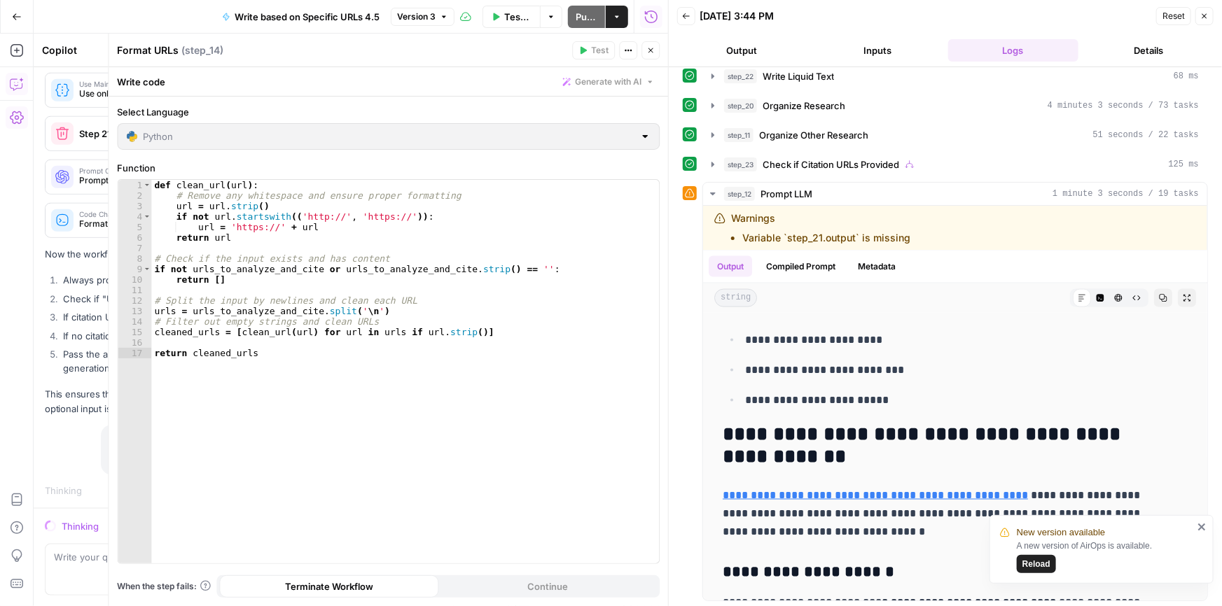
click at [646, 47] on icon "button" at bounding box center [650, 50] width 8 height 8
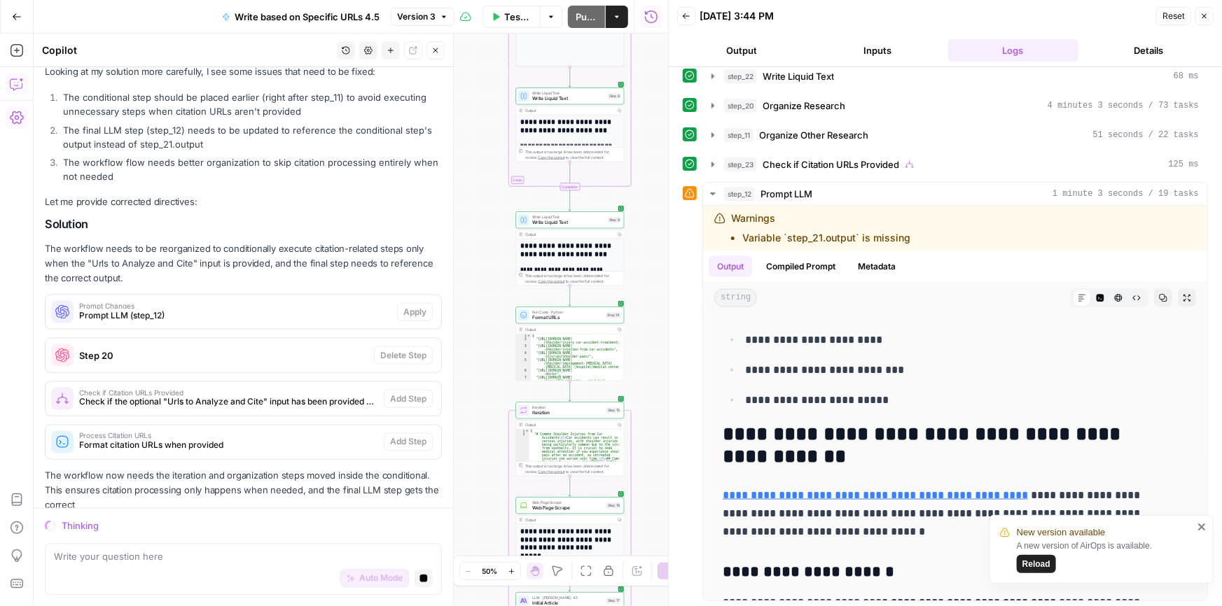
scroll to position [1022, 0]
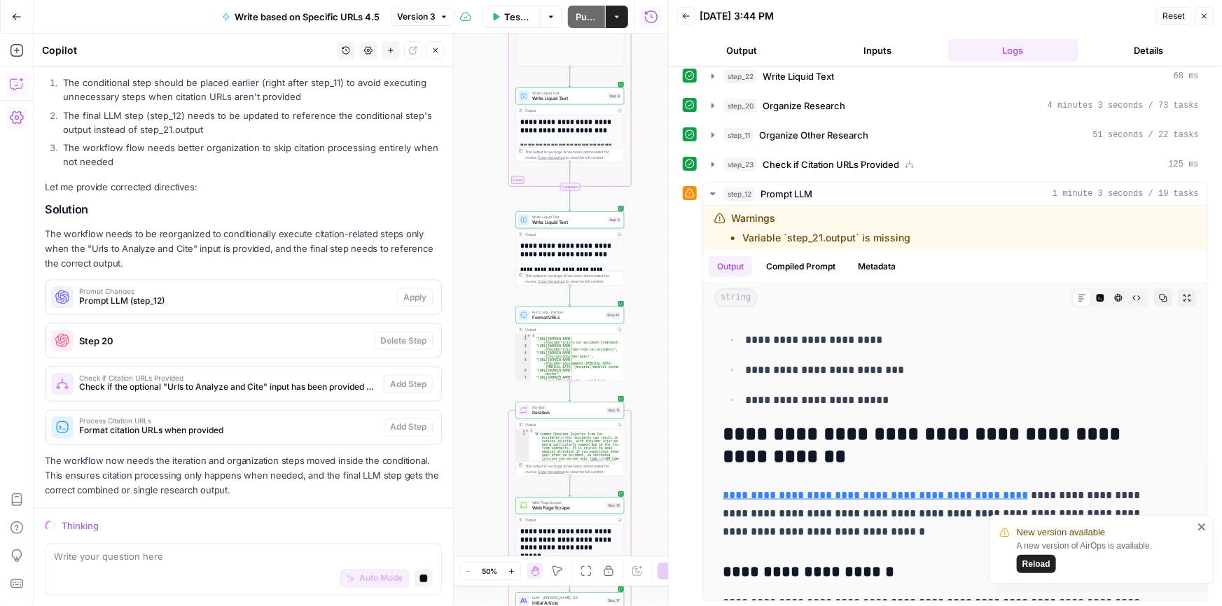
click at [1197, 527] on icon "close" at bounding box center [1202, 527] width 10 height 11
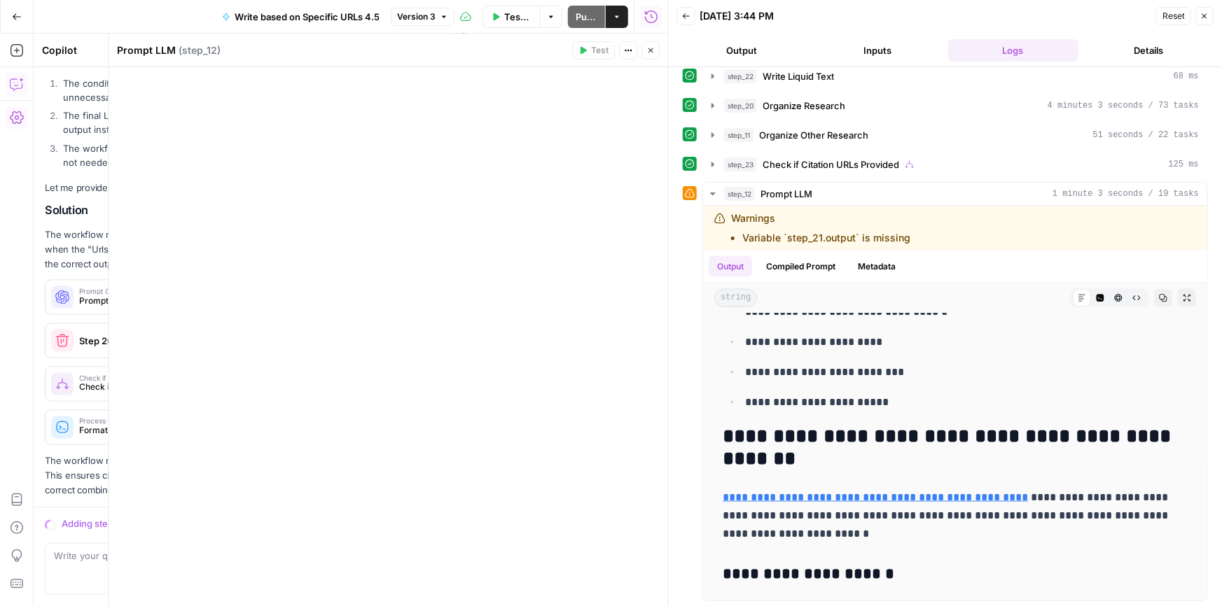
scroll to position [0, 0]
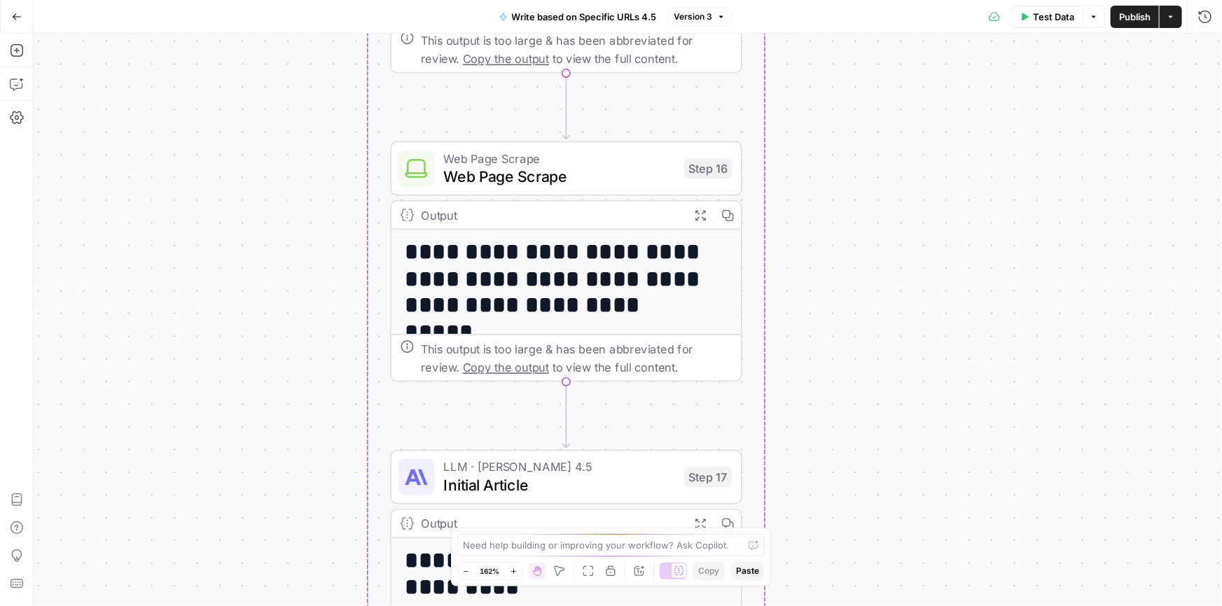
drag, startPoint x: 615, startPoint y: 307, endPoint x: 150, endPoint y: 181, distance: 482.3
click at [150, 181] on div "Workflow Input Settings Inputs Run Code · Python Format URLs Step 1 Output Expa…" at bounding box center [628, 320] width 1188 height 573
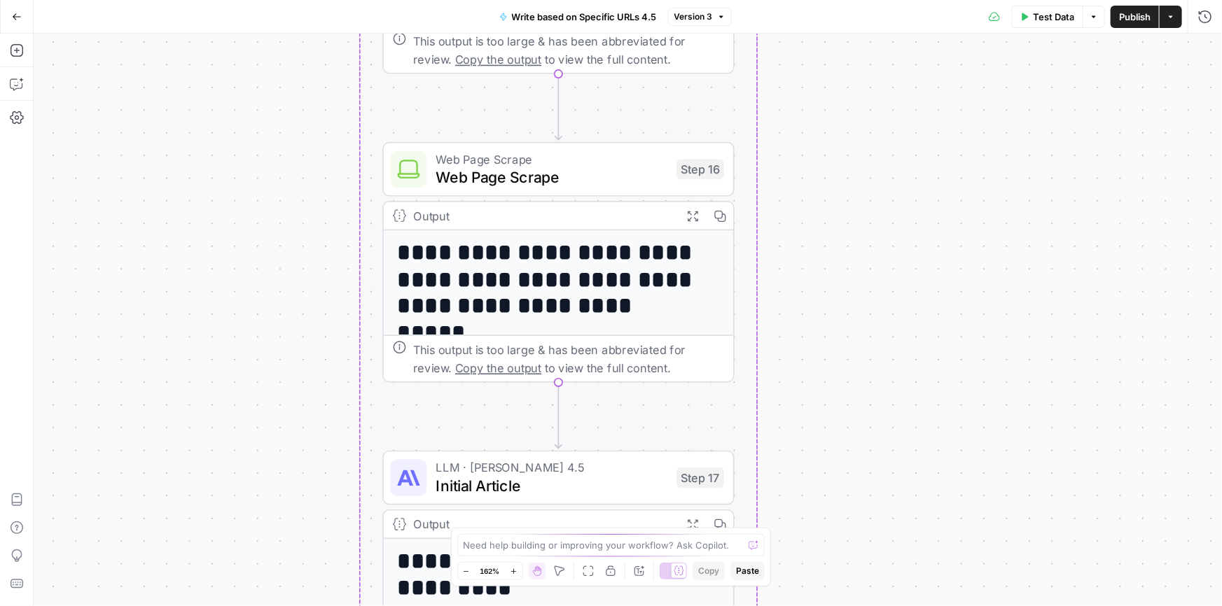
click at [715, 11] on button "Version 3" at bounding box center [700, 17] width 64 height 18
click at [256, 237] on div "Workflow Input Settings Inputs Run Code · Python Format URLs Step 1 Output Expa…" at bounding box center [628, 320] width 1188 height 573
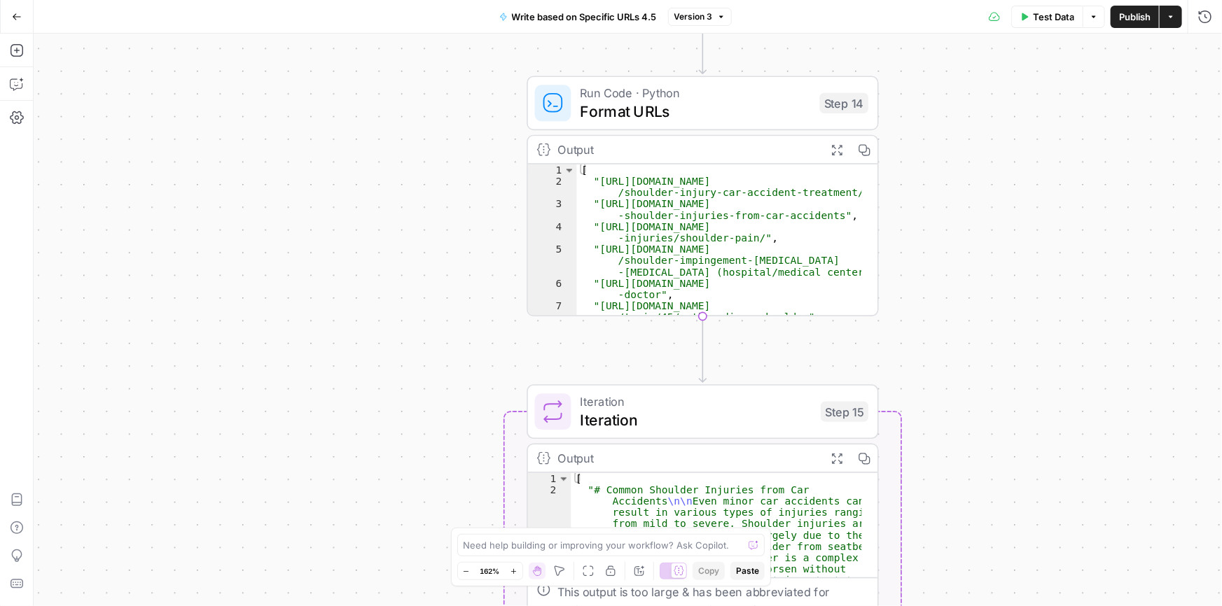
drag, startPoint x: 259, startPoint y: 259, endPoint x: 459, endPoint y: 330, distance: 212.6
click at [459, 330] on div "Workflow Input Settings Inputs Run Code · Python Format URLs Step 1 Output Expa…" at bounding box center [628, 320] width 1188 height 573
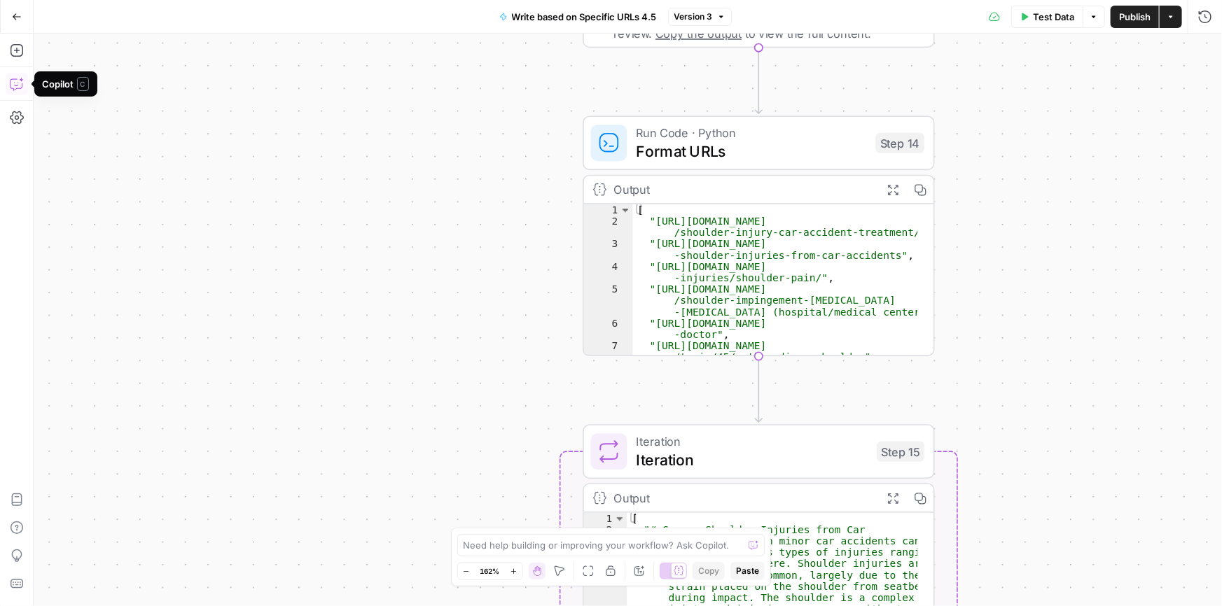
click at [15, 86] on icon "button" at bounding box center [17, 84] width 14 height 14
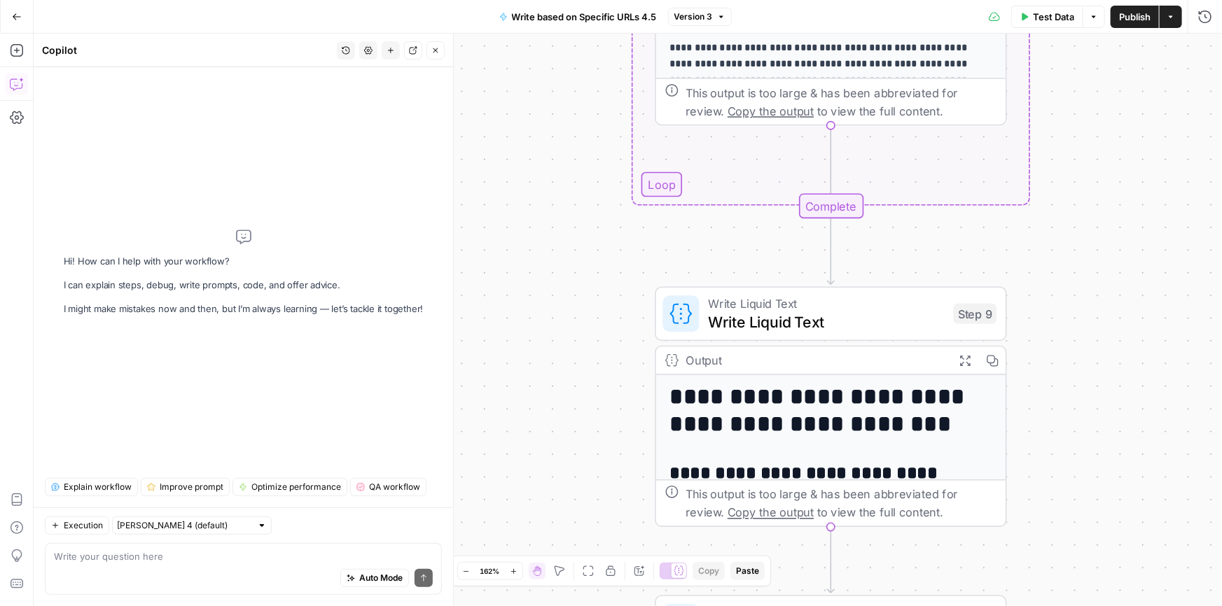
drag, startPoint x: 555, startPoint y: 148, endPoint x: 629, endPoint y: 582, distance: 440.3
click at [629, 582] on body "H [PERSON_NAME] New Home Browse Insights Opportunities Your Data Recent Grids F…" at bounding box center [611, 303] width 1222 height 606
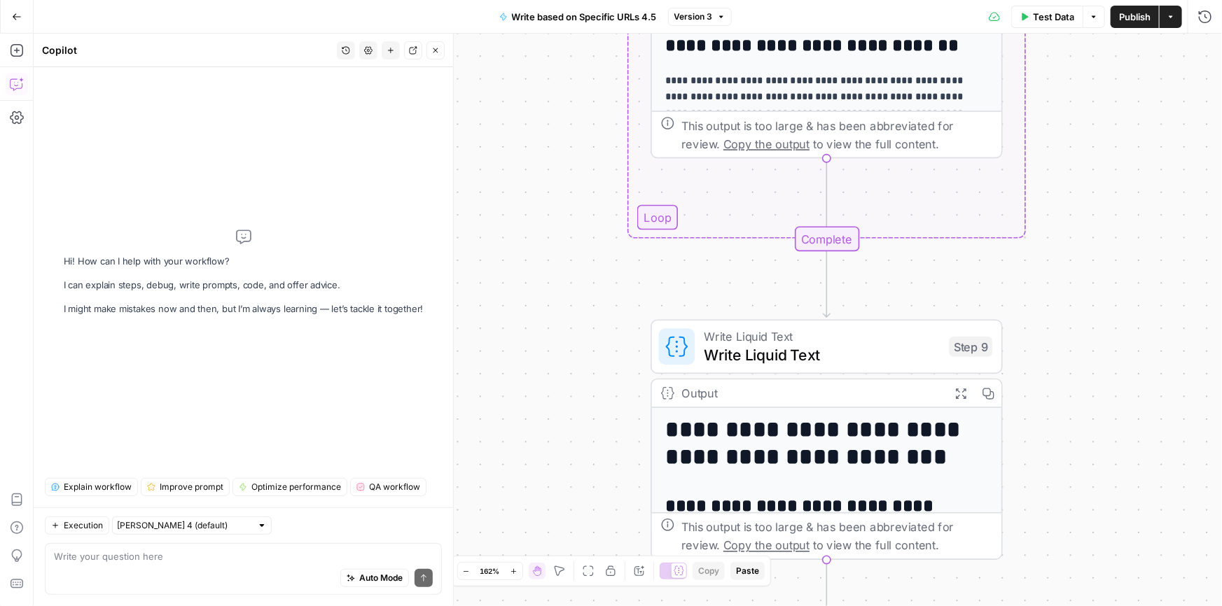
drag, startPoint x: 538, startPoint y: 291, endPoint x: 502, endPoint y: 631, distance: 342.1
click at [502, 606] on html "H [PERSON_NAME] New Home Browse Insights Opportunities Your Data Recent Grids F…" at bounding box center [611, 303] width 1222 height 606
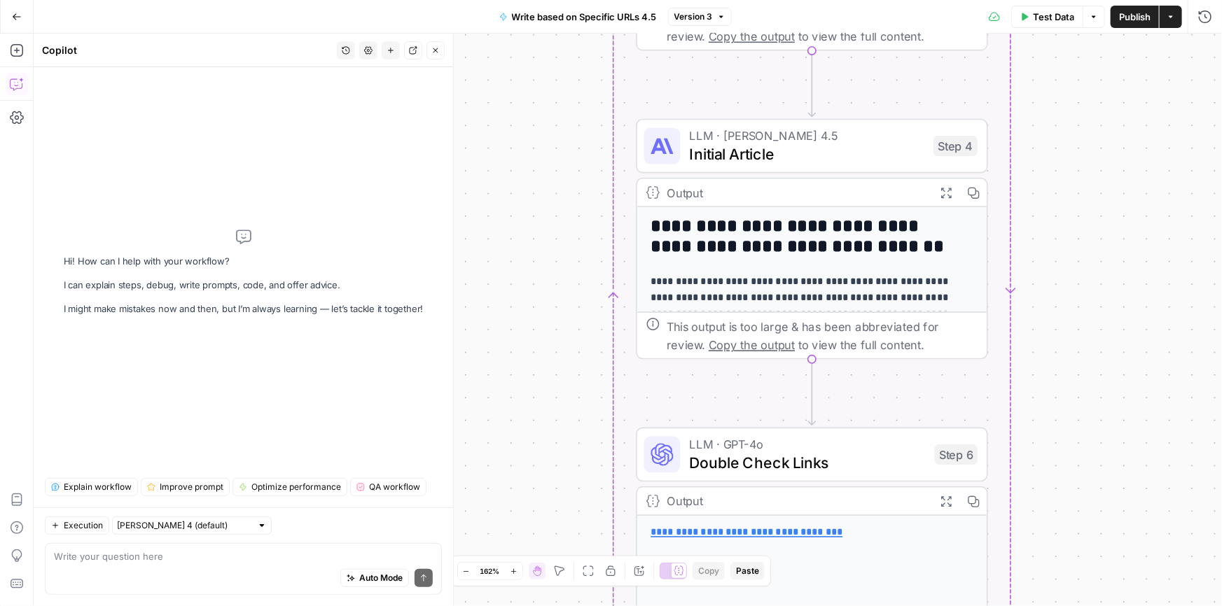
drag, startPoint x: 498, startPoint y: 106, endPoint x: 526, endPoint y: 527, distance: 422.3
click at [520, 583] on body "H [PERSON_NAME] New Home Browse Insights Opportunities Your Data Recent Grids F…" at bounding box center [611, 303] width 1222 height 606
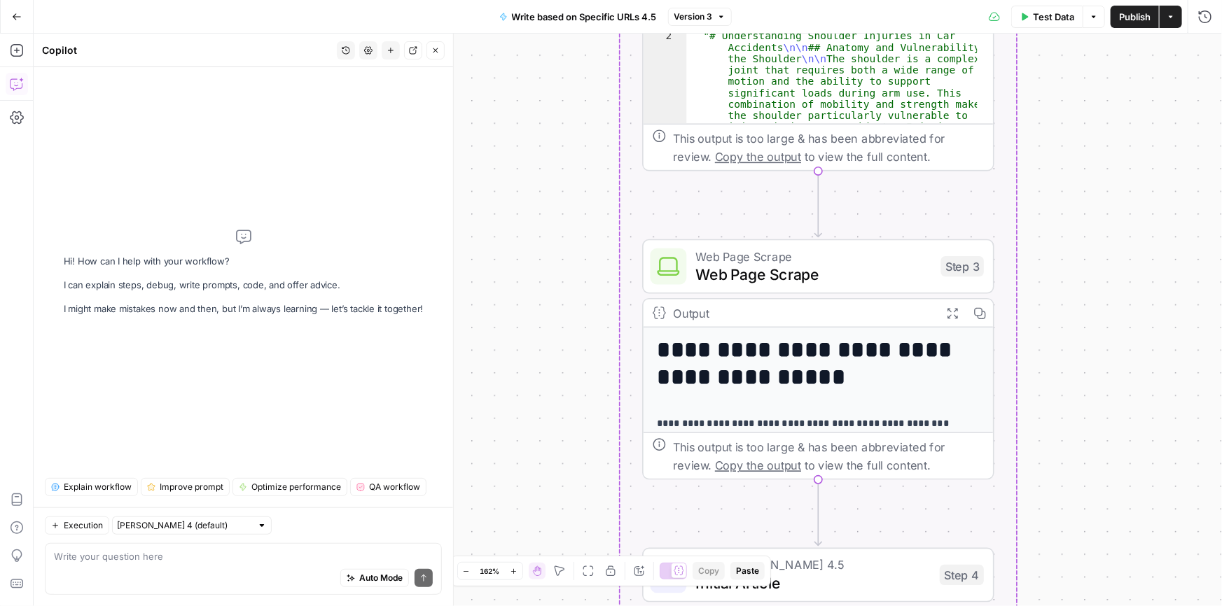
drag, startPoint x: 533, startPoint y: 351, endPoint x: 538, endPoint y: 500, distance: 149.2
click at [538, 500] on div "Workflow Input Settings Inputs Run Code · Python Format URLs Step 1 Output Expa…" at bounding box center [628, 320] width 1188 height 573
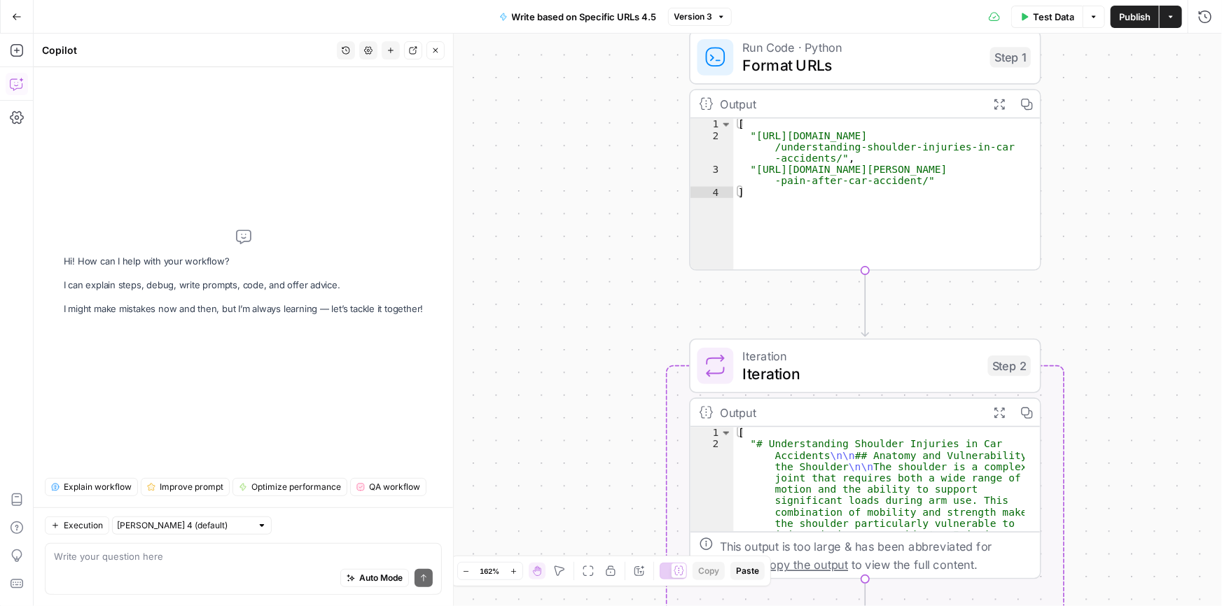
drag, startPoint x: 542, startPoint y: 307, endPoint x: 589, endPoint y: 570, distance: 266.7
click at [589, 570] on body "H [PERSON_NAME] New Home Browse Insights Opportunities Your Data Recent Grids F…" at bounding box center [611, 303] width 1222 height 606
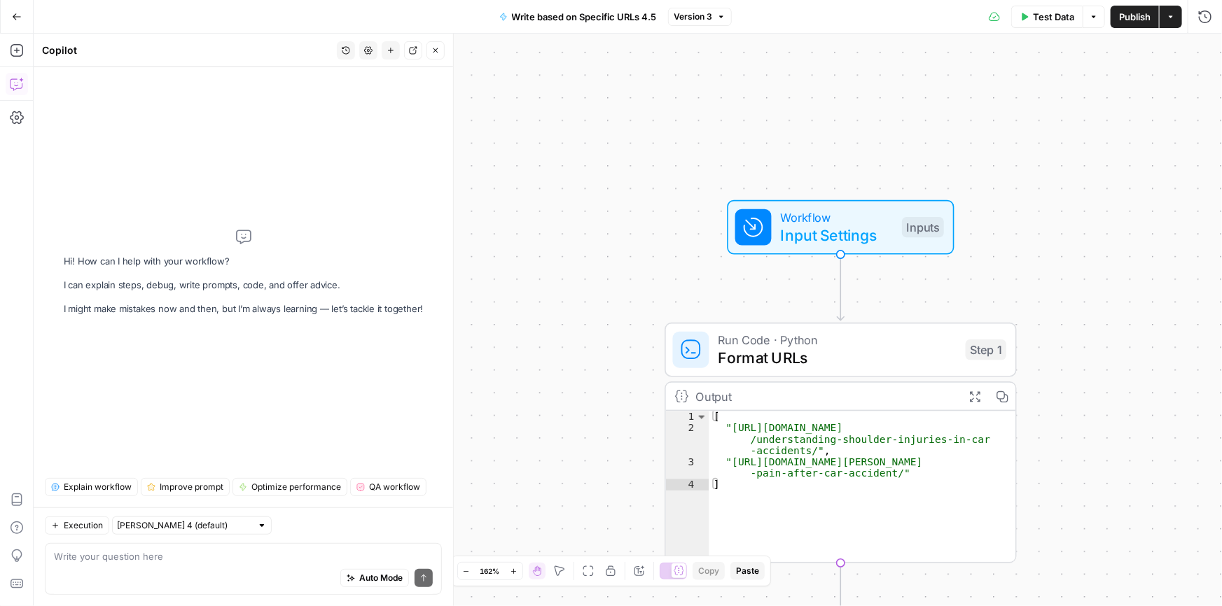
drag, startPoint x: 569, startPoint y: 151, endPoint x: 533, endPoint y: 380, distance: 231.7
click at [533, 384] on div "Workflow Input Settings Inputs Run Code · Python Format URLs Step 1 Output Expa…" at bounding box center [628, 320] width 1188 height 573
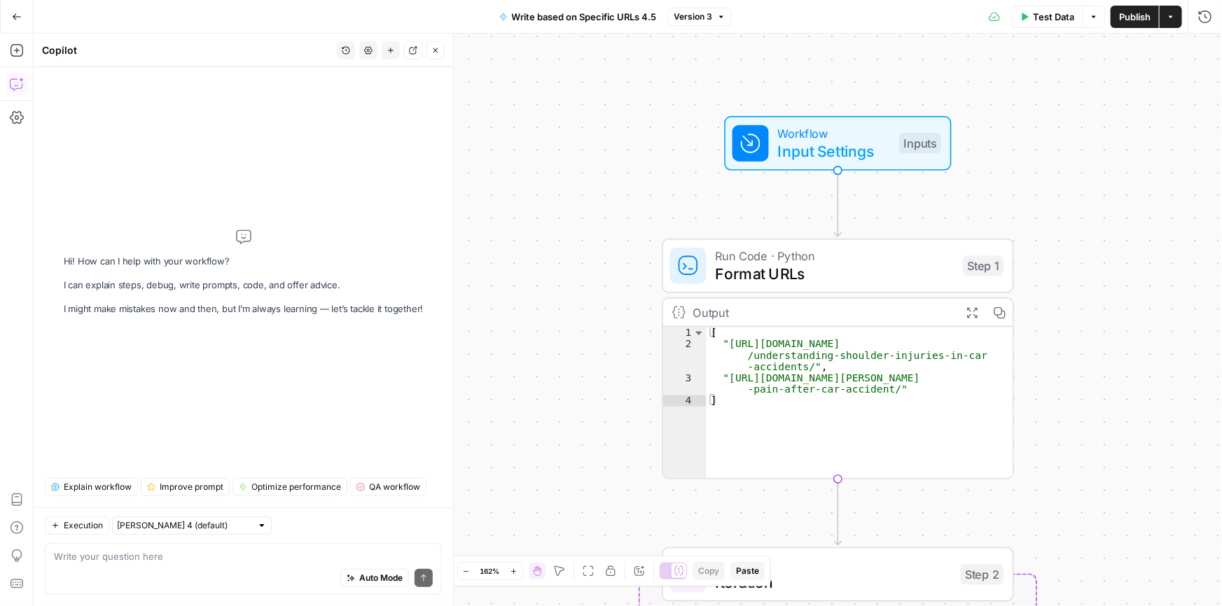
drag, startPoint x: 488, startPoint y: 182, endPoint x: 490, endPoint y: 63, distance: 119.0
click at [490, 63] on div "Workflow Input Settings Inputs Run Code · Python Format URLs Step 1 Output Expa…" at bounding box center [628, 320] width 1188 height 573
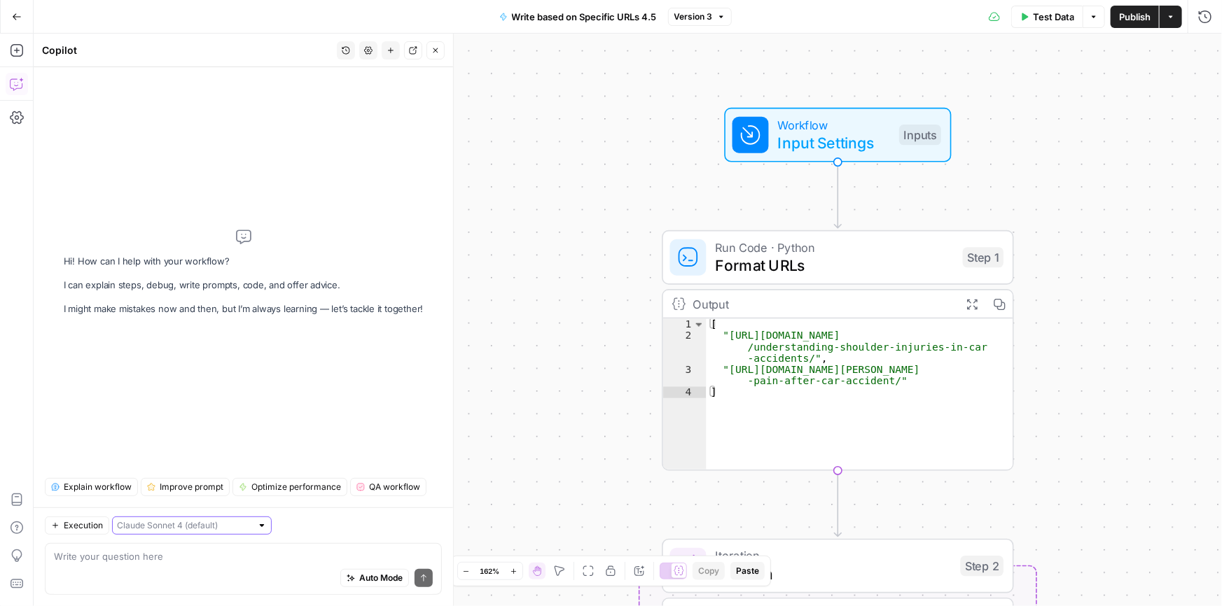
click at [197, 525] on input "text" at bounding box center [184, 526] width 134 height 14
click at [174, 564] on span "[PERSON_NAME] 4 (default)" at bounding box center [170, 557] width 94 height 14
type input "[PERSON_NAME] 4 (default)"
click at [152, 572] on div "Auto Mode Send" at bounding box center [243, 579] width 379 height 31
click at [753, 148] on div at bounding box center [750, 135] width 36 height 36
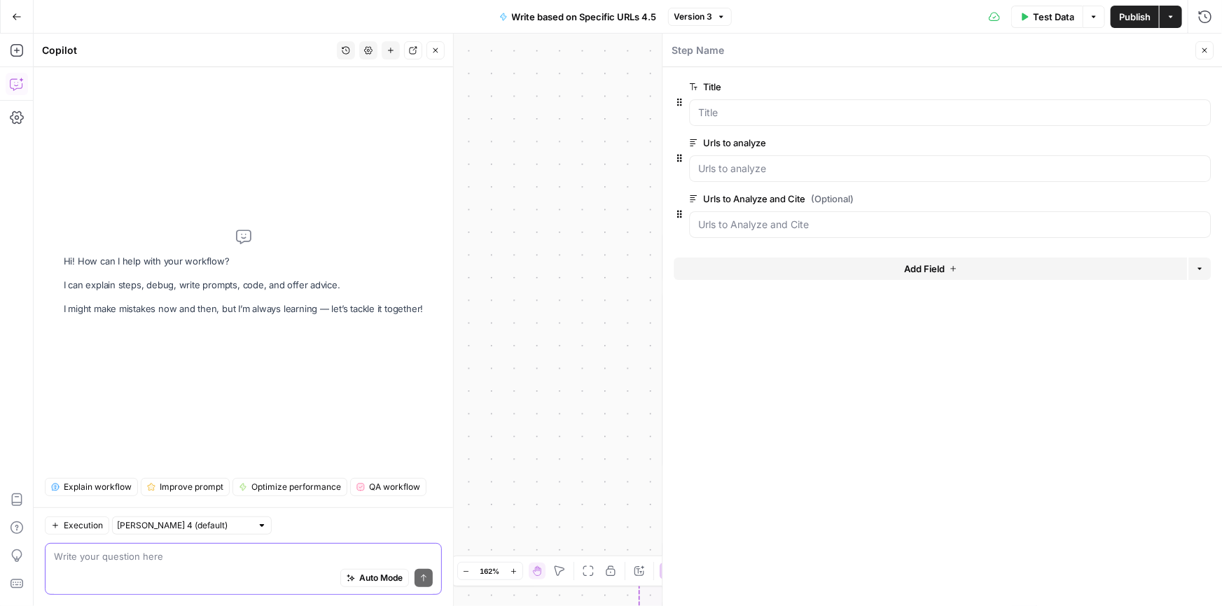
click at [105, 554] on textarea at bounding box center [243, 557] width 379 height 14
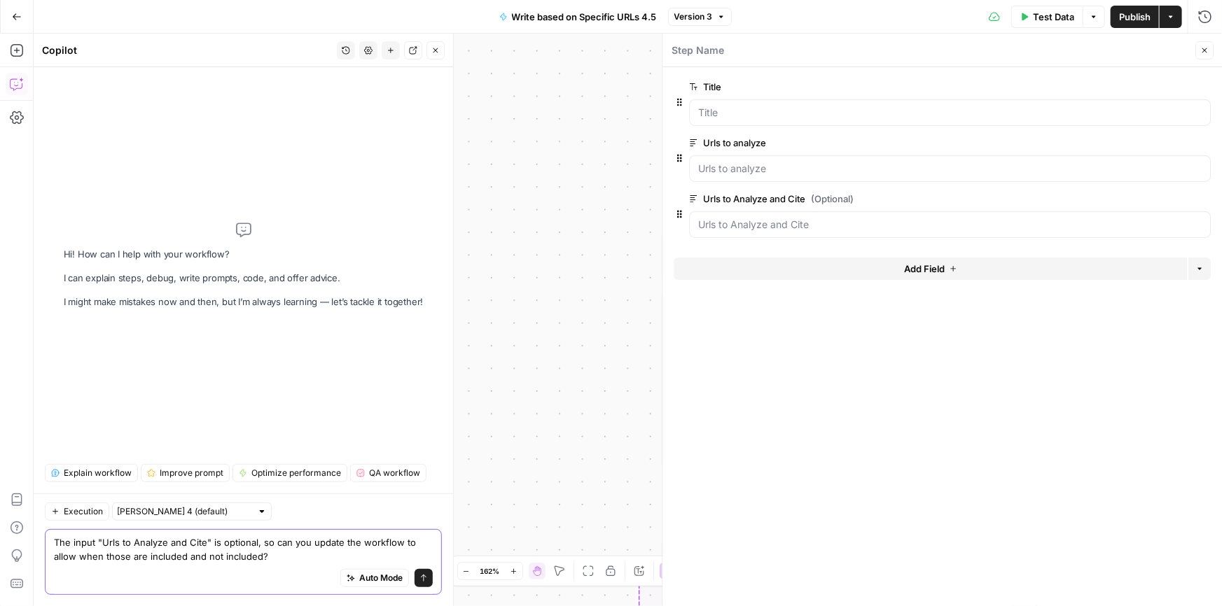
click at [107, 556] on textarea "The input "Urls to Analyze and Cite" is optional, so can you update the workflo…" at bounding box center [243, 550] width 379 height 28
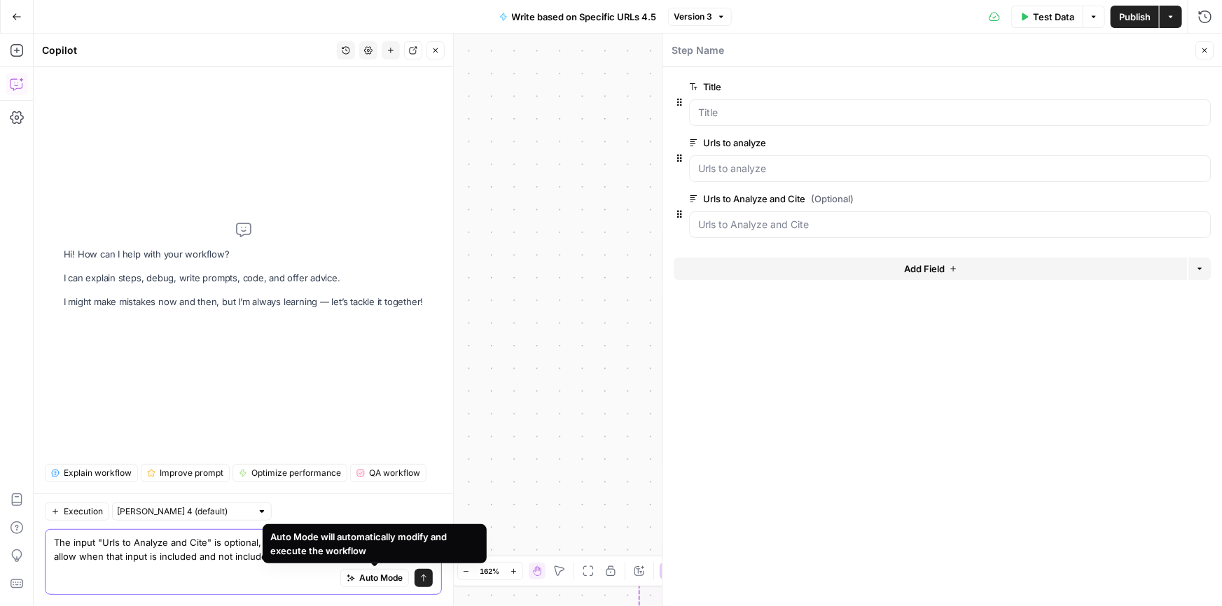
type textarea "The input "Urls to Analyze and Cite" is optional, so can you update the workflo…"
click at [355, 581] on button "Auto Mode" at bounding box center [374, 578] width 69 height 18
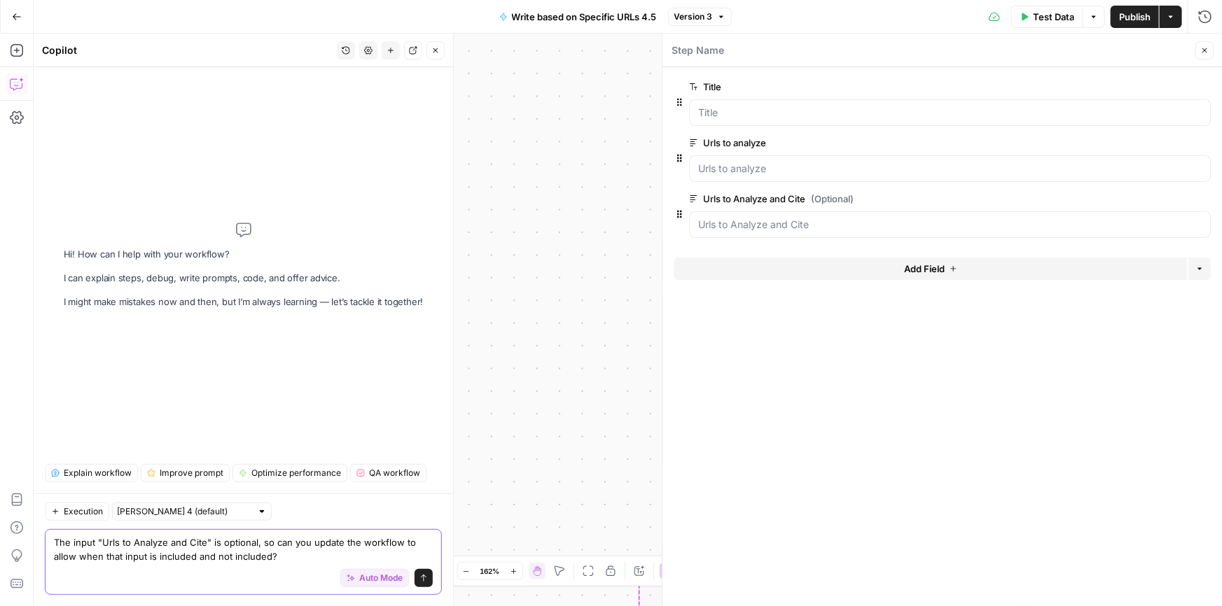
click at [420, 577] on icon "submit" at bounding box center [423, 578] width 8 height 8
